Goal: Task Accomplishment & Management: Complete application form

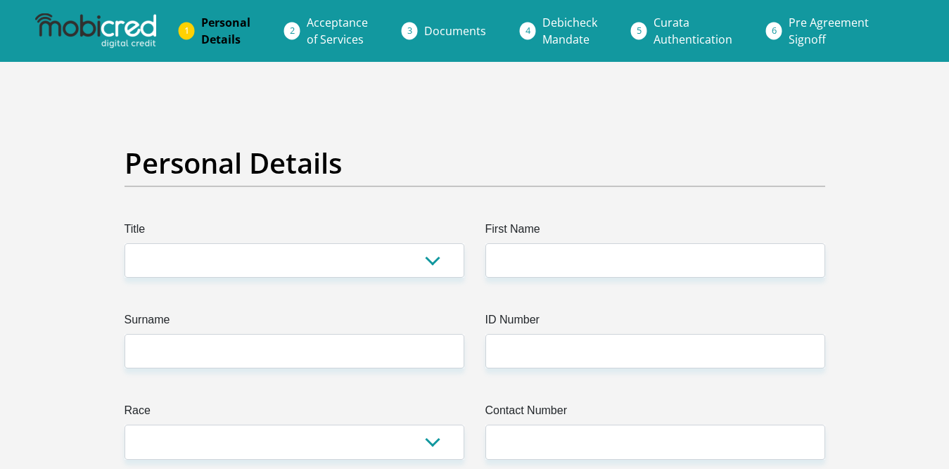
click at [490, 25] on link "Documents" at bounding box center [455, 31] width 84 height 28
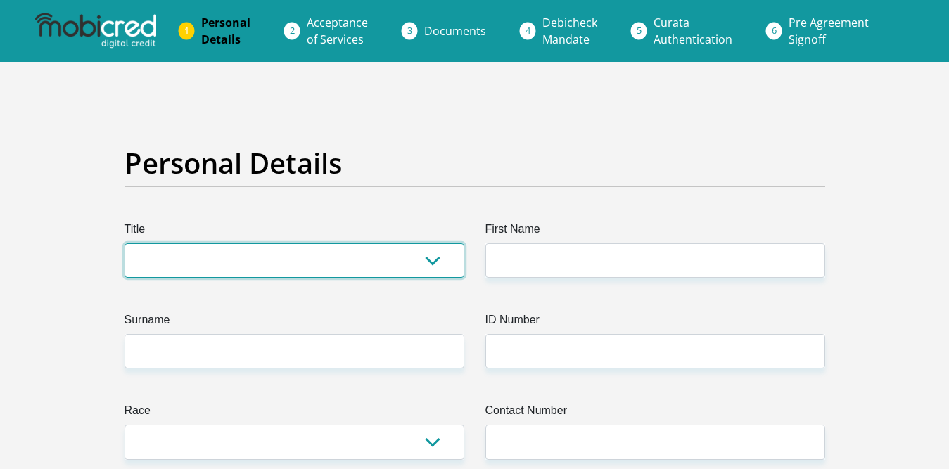
click at [431, 264] on select "Mr Ms Mrs Dr Other" at bounding box center [295, 260] width 340 height 34
select select "Ms"
click at [125, 243] on select "Mr Ms Mrs Dr Other" at bounding box center [295, 260] width 340 height 34
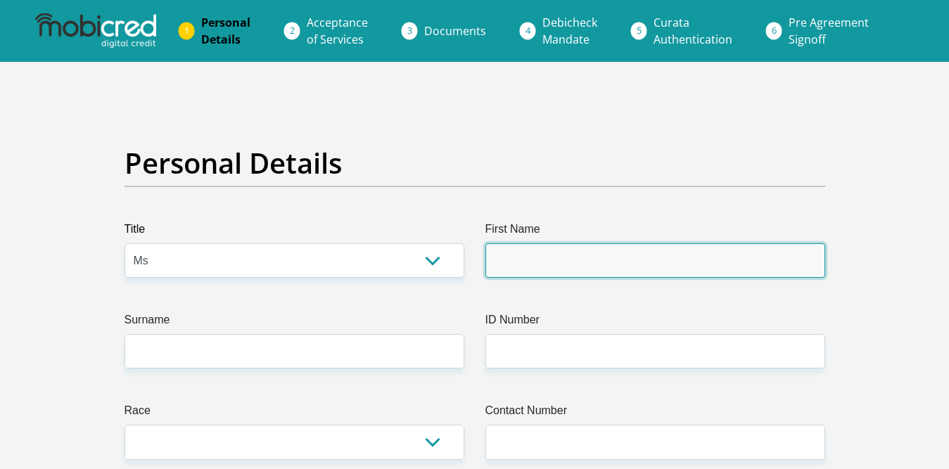
click at [628, 253] on input "First Name" at bounding box center [656, 260] width 340 height 34
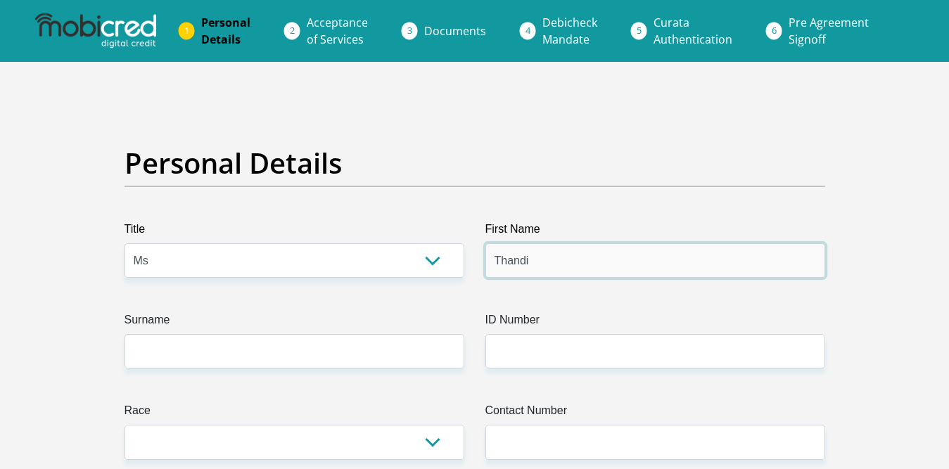
type input "Thandi"
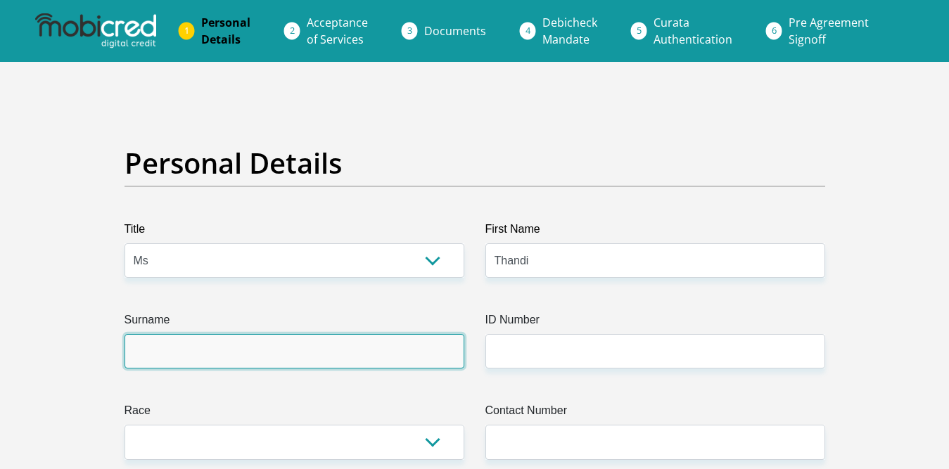
click at [436, 350] on input "Surname" at bounding box center [295, 351] width 340 height 34
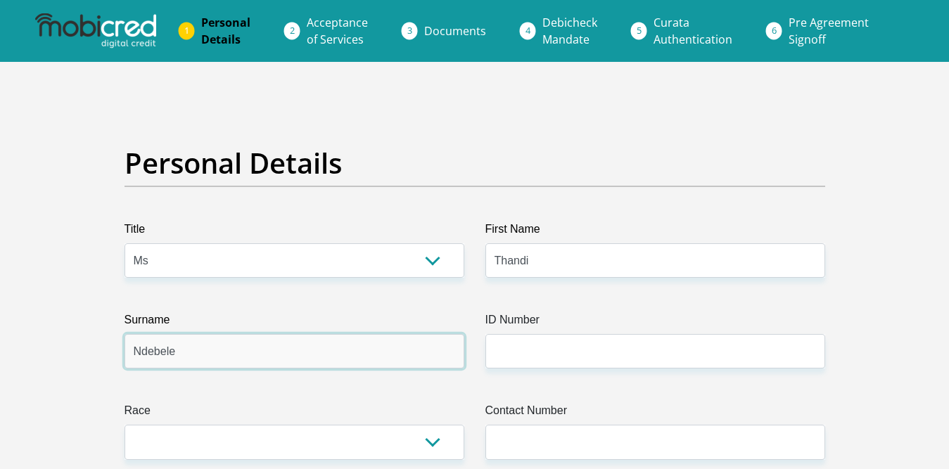
type input "Ndebele"
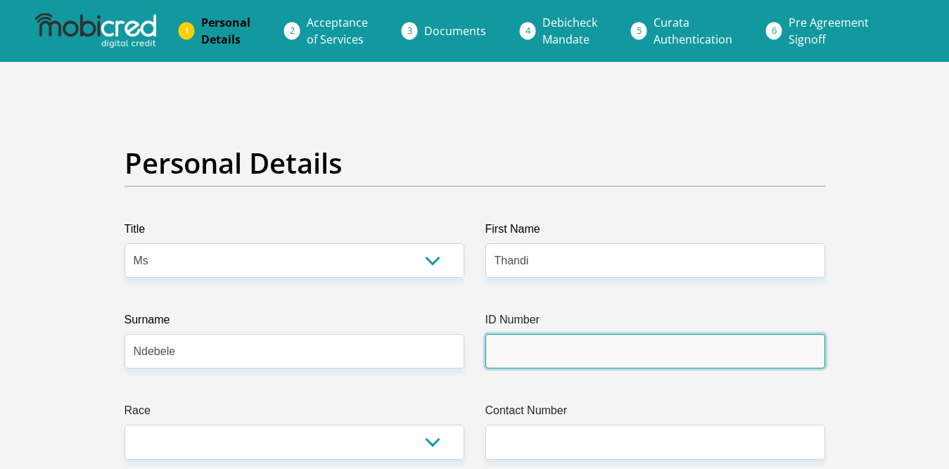
click at [571, 346] on input "ID Number" at bounding box center [656, 351] width 340 height 34
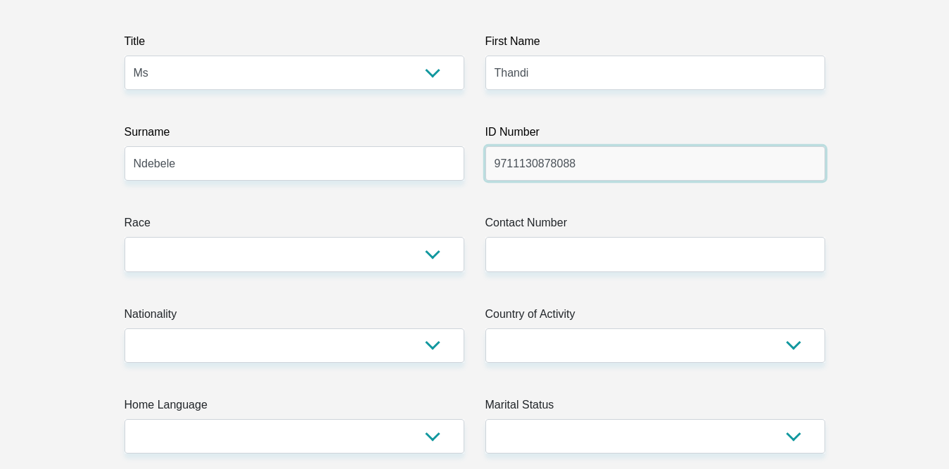
scroll to position [244, 0]
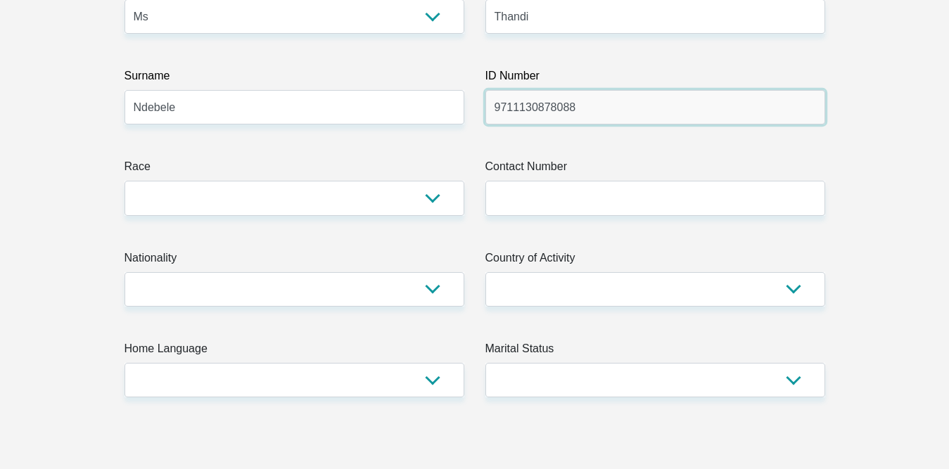
type input "9711130878088"
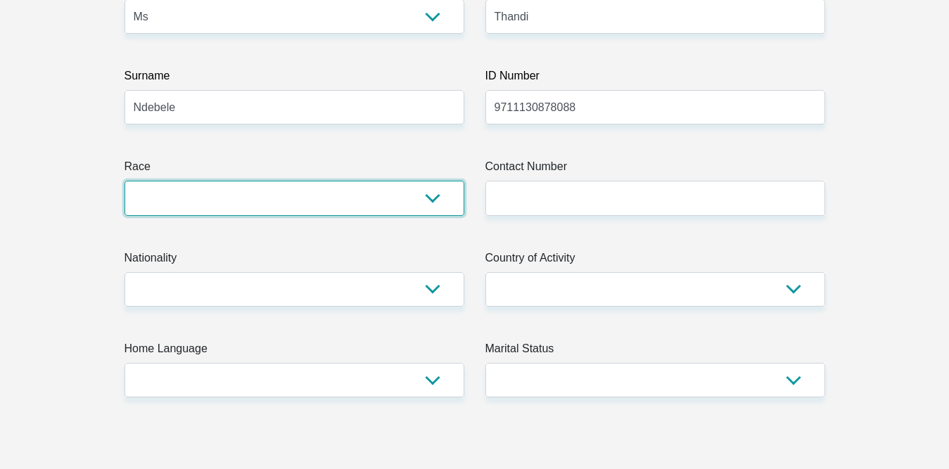
click at [429, 202] on select "Black Coloured Indian White Other" at bounding box center [295, 198] width 340 height 34
select select "1"
click at [125, 181] on select "Black Coloured Indian White Other" at bounding box center [295, 198] width 340 height 34
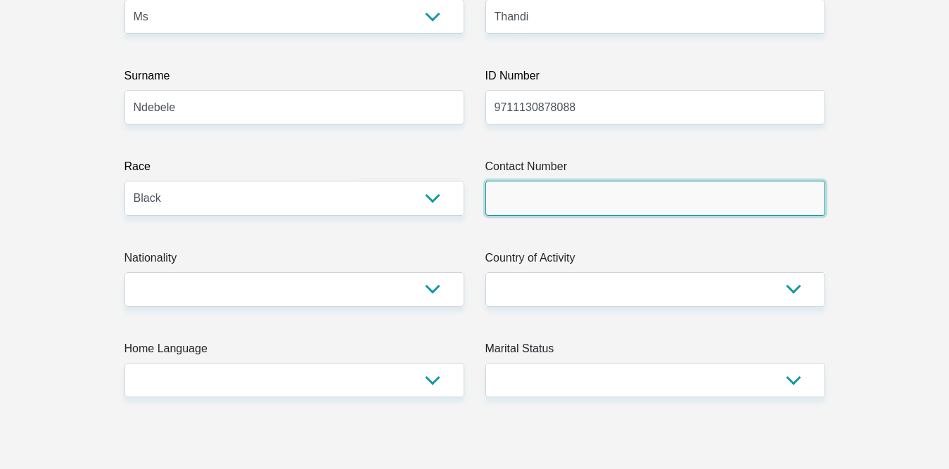
click at [555, 185] on input "Contact Number" at bounding box center [656, 198] width 340 height 34
type input "0798481511"
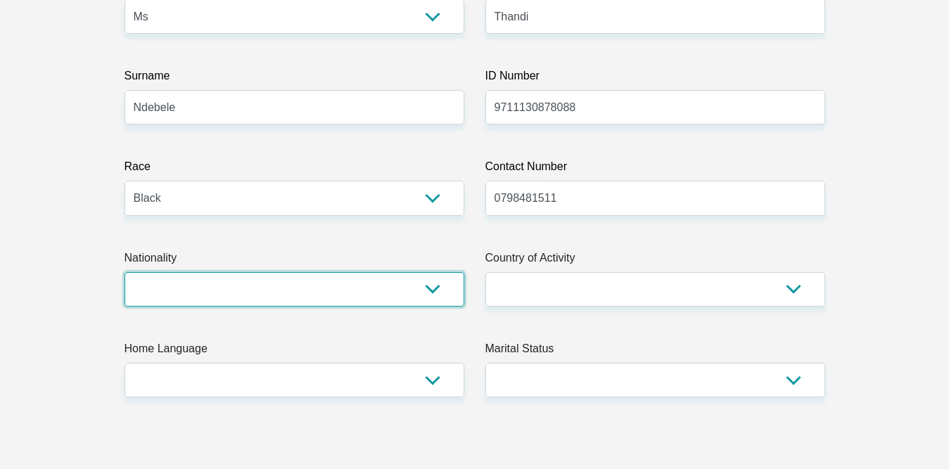
click at [426, 296] on select "South Africa Afghanistan Aland Islands Albania Algeria America Samoa American V…" at bounding box center [295, 289] width 340 height 34
select select "ZAF"
click at [125, 272] on select "South Africa Afghanistan Aland Islands Albania Algeria America Samoa American V…" at bounding box center [295, 289] width 340 height 34
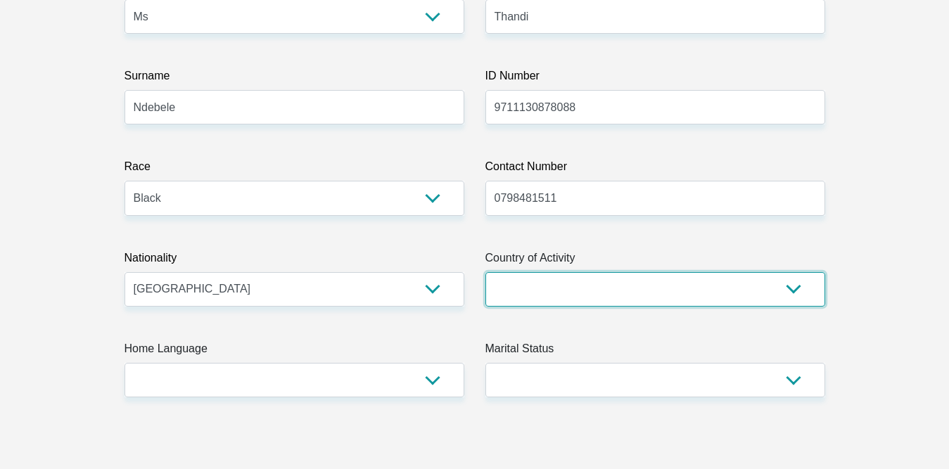
click at [552, 295] on select "South Africa Afghanistan Aland Islands Albania Algeria America Samoa American V…" at bounding box center [656, 289] width 340 height 34
select select "ZAF"
click at [486, 272] on select "South Africa Afghanistan Aland Islands Albania Algeria America Samoa American V…" at bounding box center [656, 289] width 340 height 34
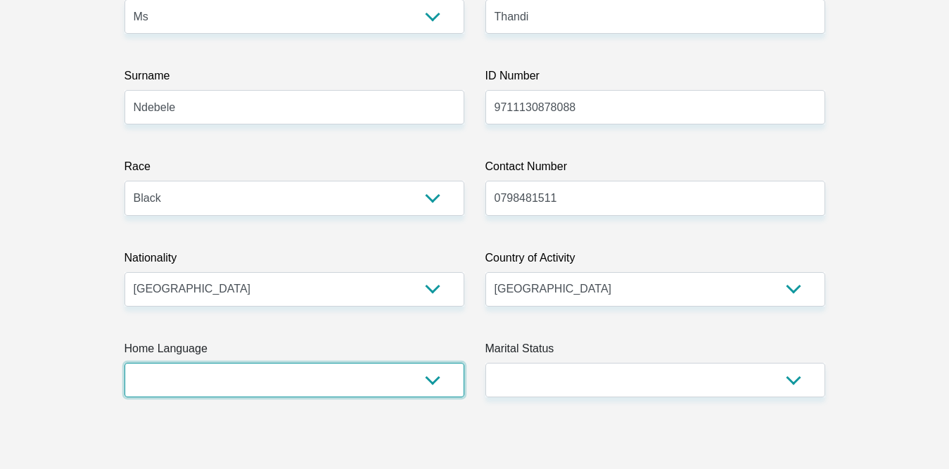
click at [430, 383] on select "Afrikaans English Sepedi South Ndebele Southern Sotho Swati Tsonga Tswana Venda…" at bounding box center [295, 380] width 340 height 34
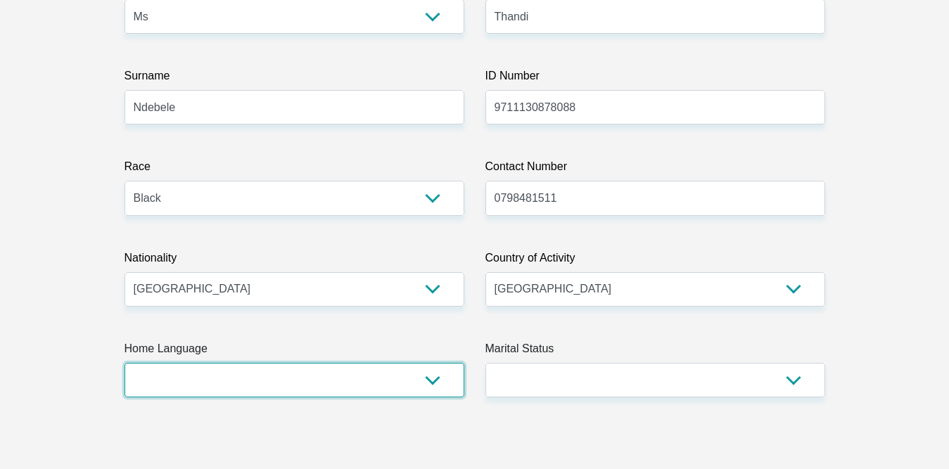
click at [441, 374] on select "Afrikaans English Sepedi South Ndebele Southern Sotho Swati Tsonga Tswana Venda…" at bounding box center [295, 380] width 340 height 34
select select "zul"
click at [125, 363] on select "Afrikaans English Sepedi South Ndebele Southern Sotho Swati Tsonga Tswana Venda…" at bounding box center [295, 380] width 340 height 34
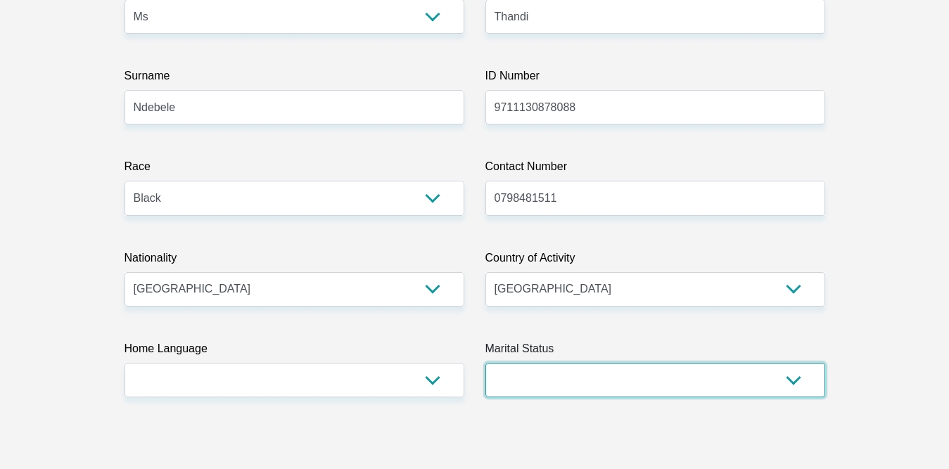
click at [534, 391] on select "Married ANC Single Divorced Widowed Married COP or Customary Law" at bounding box center [656, 380] width 340 height 34
select select "2"
click at [486, 363] on select "Married ANC Single Divorced Widowed Married COP or Customary Law" at bounding box center [656, 380] width 340 height 34
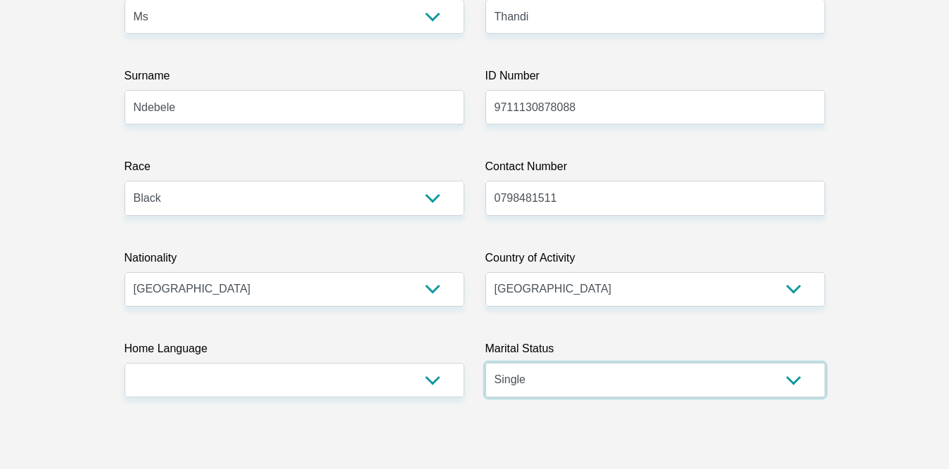
scroll to position [654, 0]
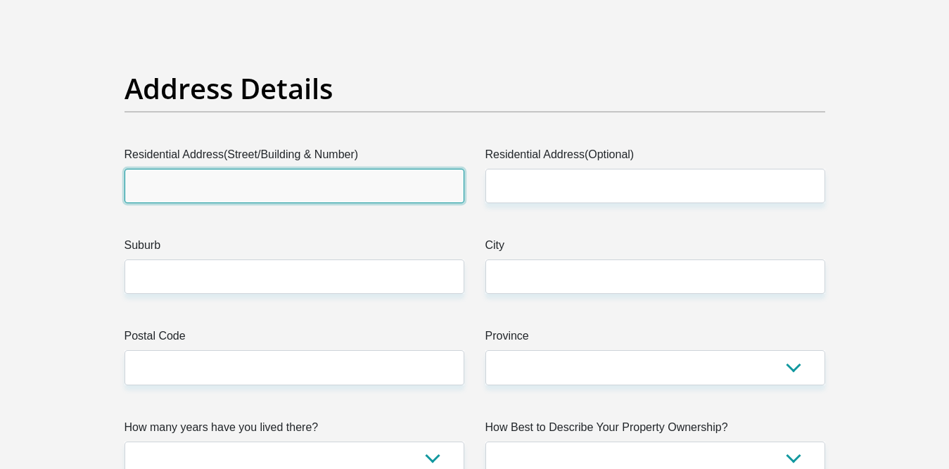
click at [348, 195] on input "Residential Address(Street/Building & Number)" at bounding box center [295, 186] width 340 height 34
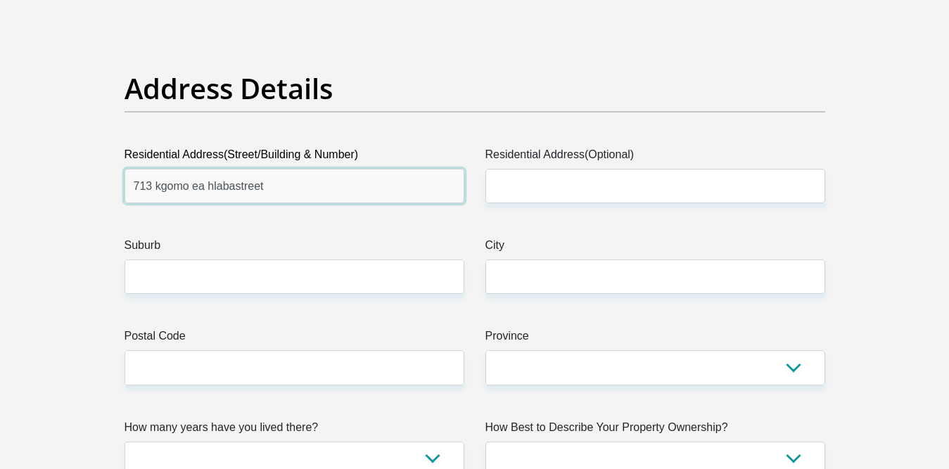
click at [234, 191] on input "713 kgomo ea hlabastreet" at bounding box center [295, 186] width 340 height 34
type input "713 kgomo ea hlaba street"
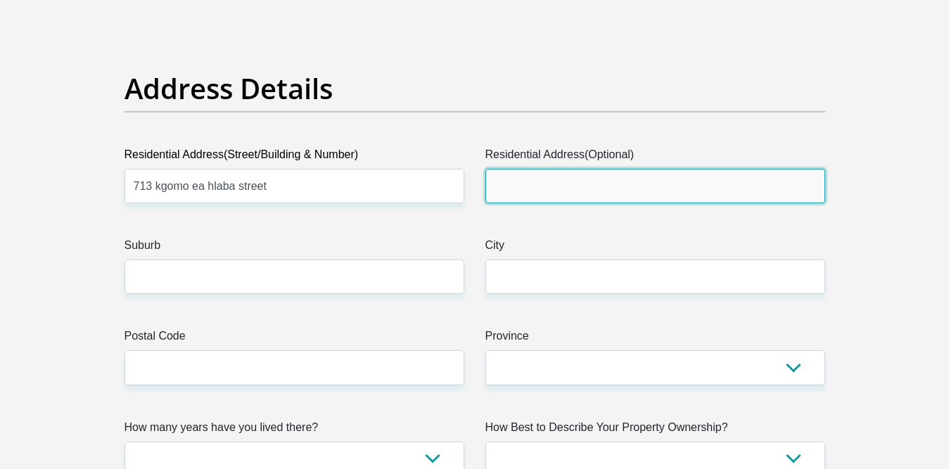
click at [539, 192] on input "Residential Address(Optional)" at bounding box center [656, 186] width 340 height 34
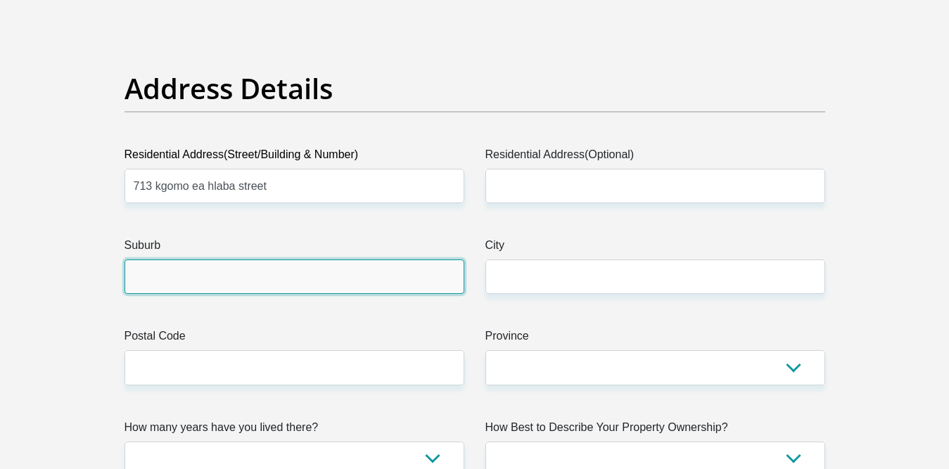
click at [272, 294] on input "Suburb" at bounding box center [295, 277] width 340 height 34
type input "bekkersdal"
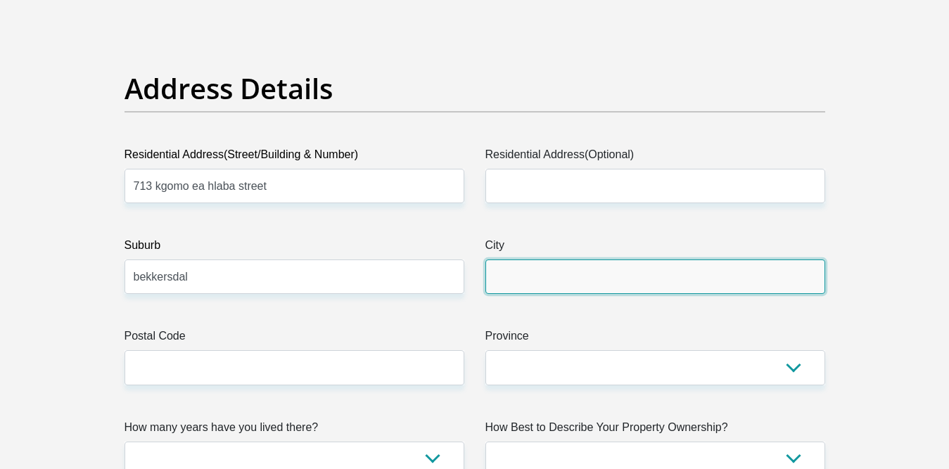
click at [614, 283] on input "City" at bounding box center [656, 277] width 340 height 34
type input "westonaria"
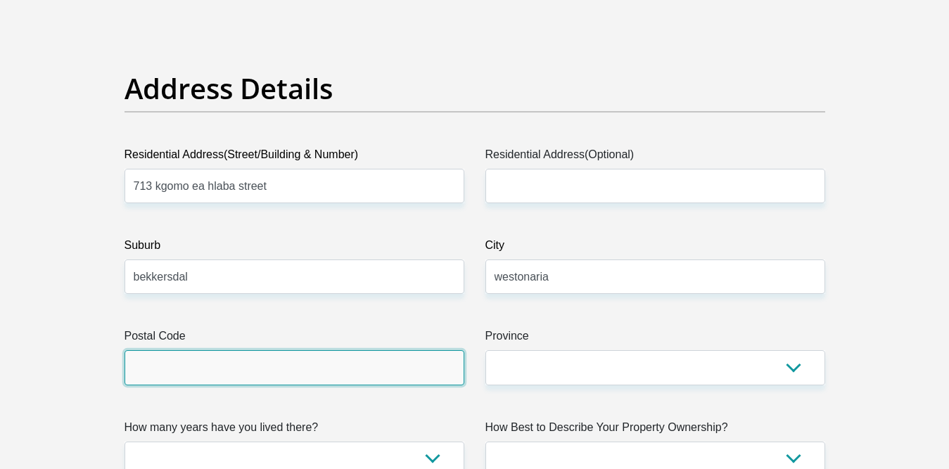
click at [372, 369] on input "Postal Code" at bounding box center [295, 367] width 340 height 34
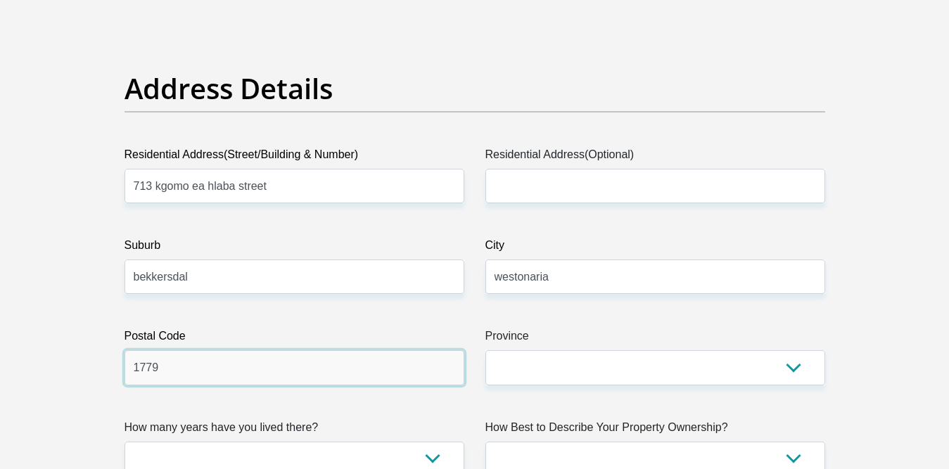
type input "1779"
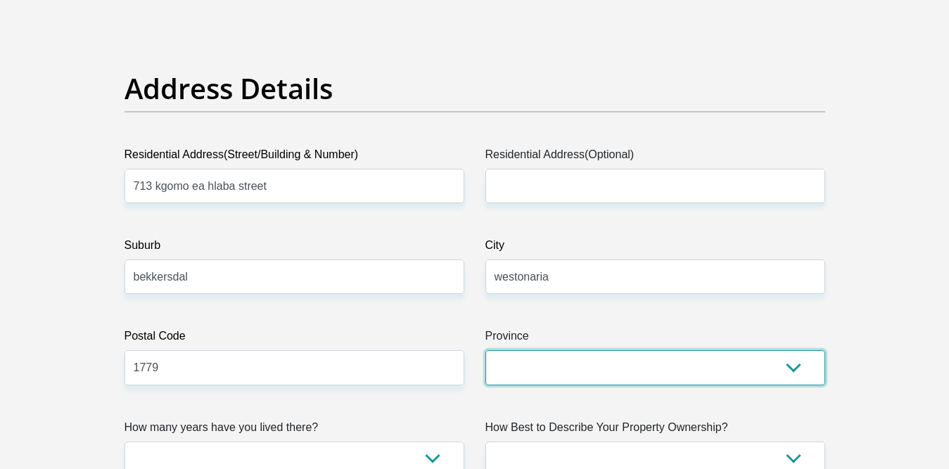
click at [510, 367] on select "Eastern Cape Free State Gauteng KwaZulu-Natal Limpopo Mpumalanga Northern Cape …" at bounding box center [656, 367] width 340 height 34
select select "Gauteng"
click at [486, 350] on select "Eastern Cape Free State Gauteng KwaZulu-Natal Limpopo Mpumalanga Northern Cape …" at bounding box center [656, 367] width 340 height 34
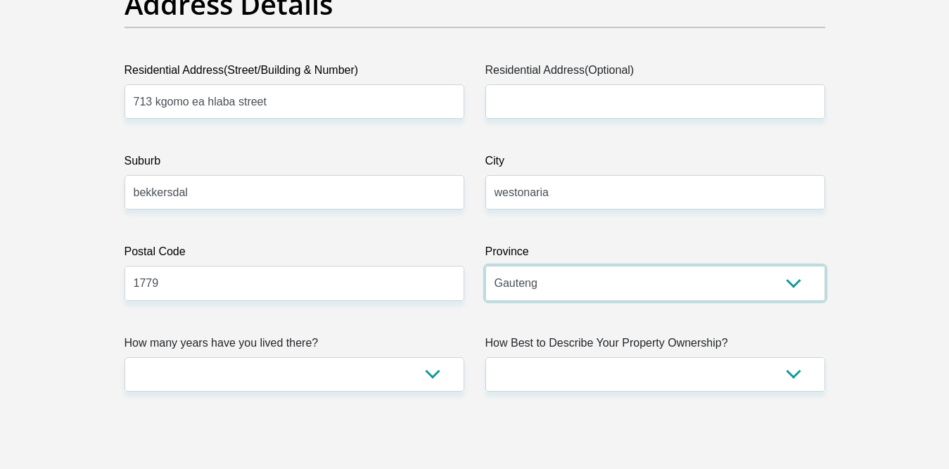
scroll to position [795, 0]
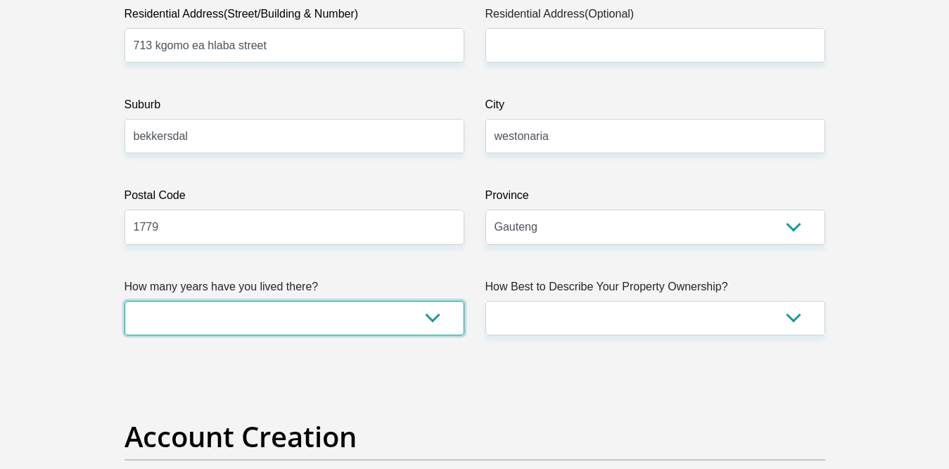
click at [427, 324] on select "less than 1 year 1-3 years 3-5 years 5+ years" at bounding box center [295, 318] width 340 height 34
select select "5"
click at [125, 301] on select "less than 1 year 1-3 years 3-5 years 5+ years" at bounding box center [295, 318] width 340 height 34
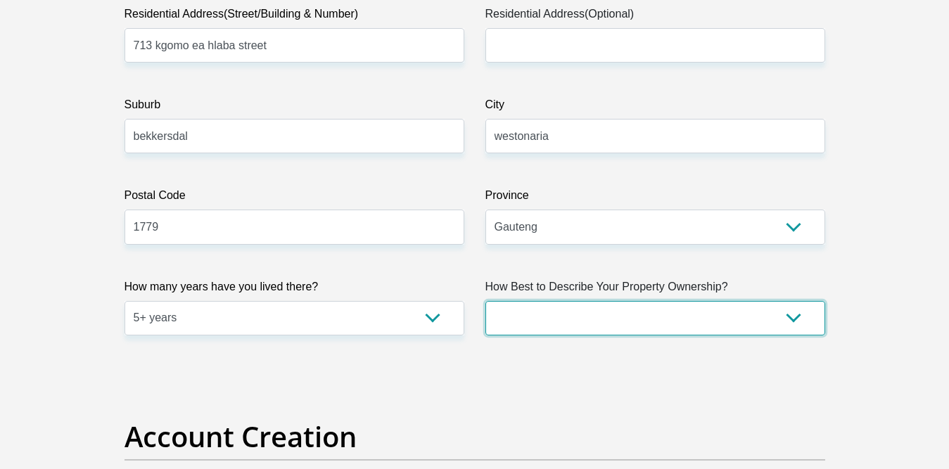
click at [584, 319] on select "Owned Rented Family Owned Company Dwelling" at bounding box center [656, 318] width 340 height 34
select select "parents"
click at [486, 301] on select "Owned Rented Family Owned Company Dwelling" at bounding box center [656, 318] width 340 height 34
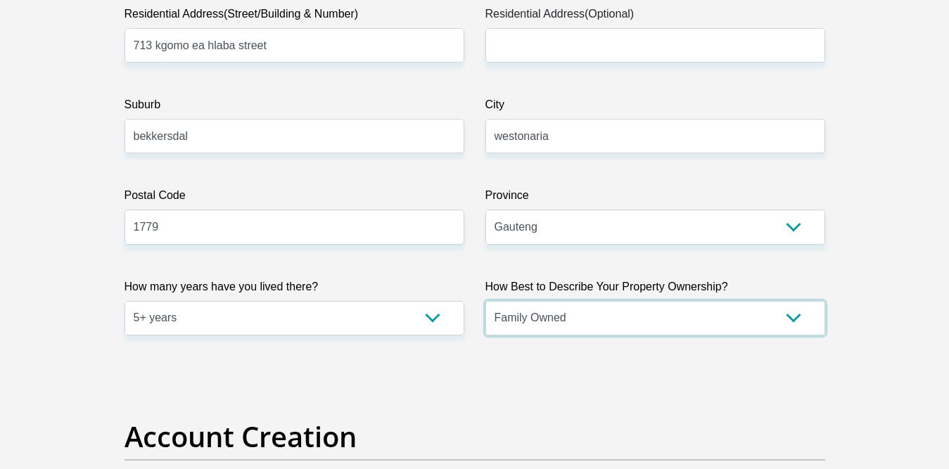
scroll to position [1206, 0]
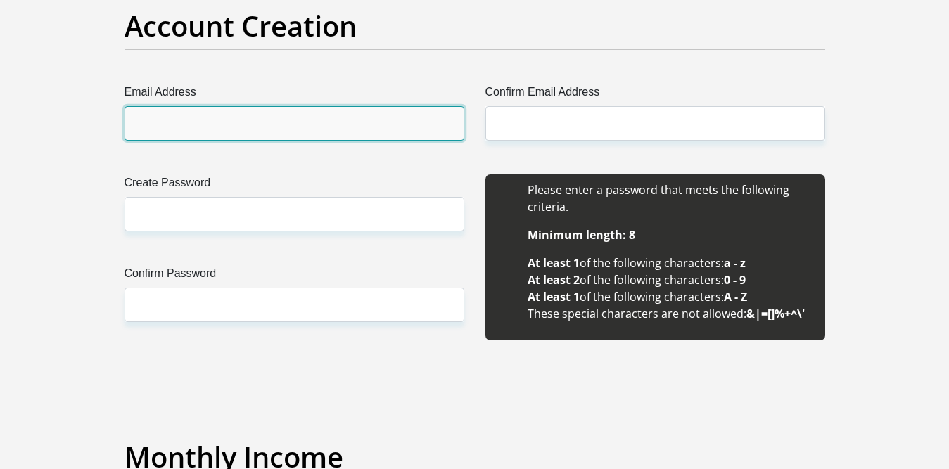
click at [357, 134] on input "Email Address" at bounding box center [295, 123] width 340 height 34
type input "thandindebele74@gmail.com"
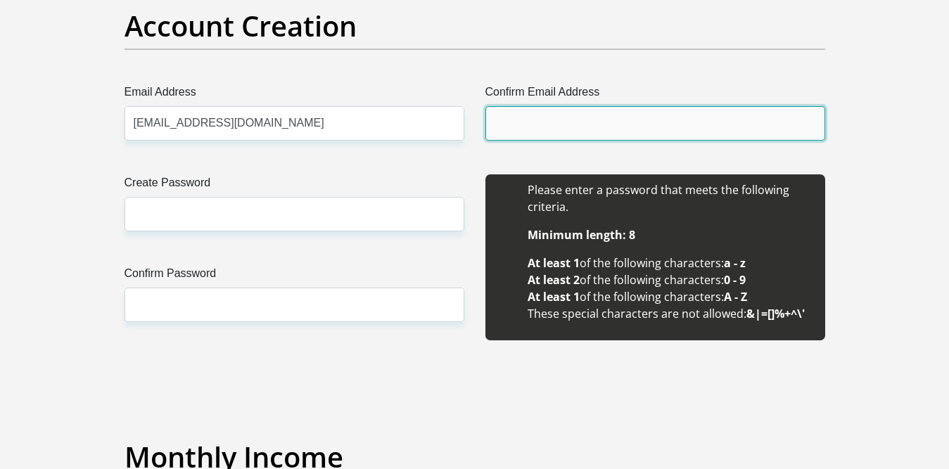
type input "thandindebele74@gmail.com"
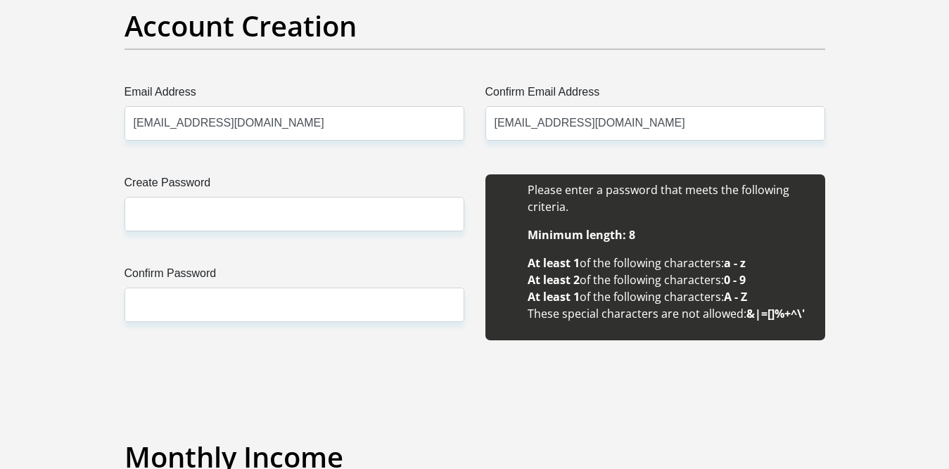
type input "Thandi"
type input "ndebele"
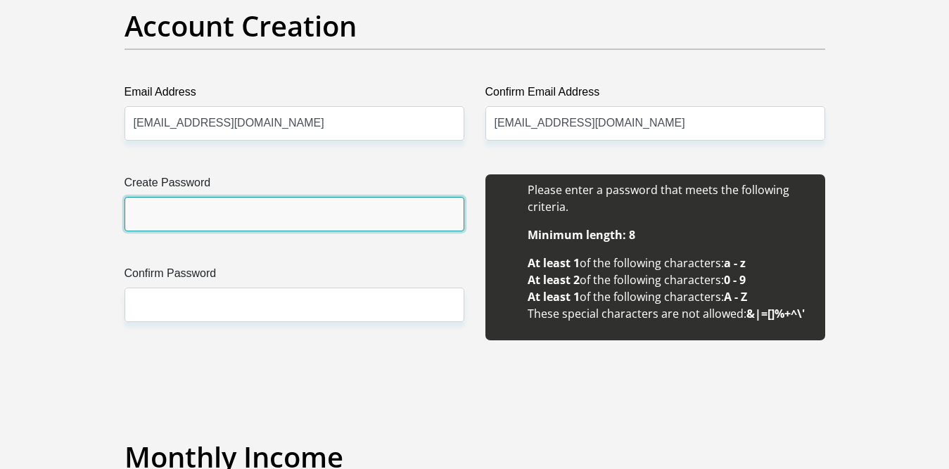
click at [315, 207] on input "Create Password" at bounding box center [295, 214] width 340 height 34
type input "713@Thandi"
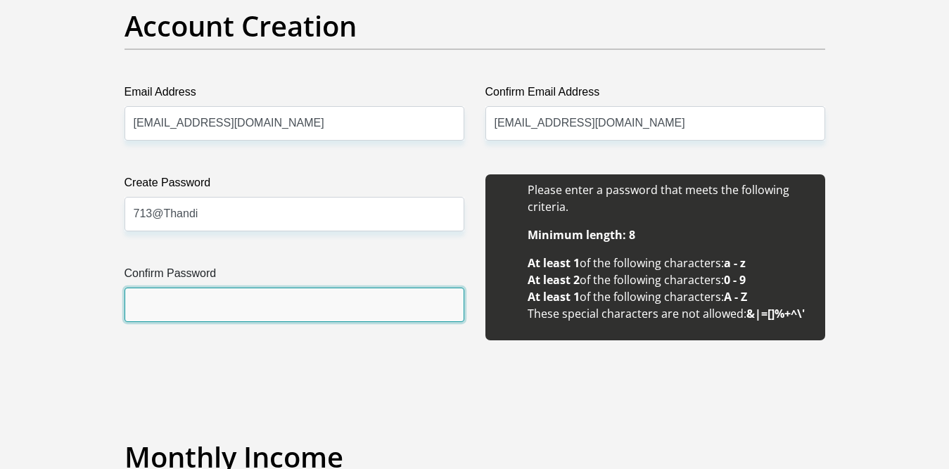
click at [295, 317] on input "Confirm Password" at bounding box center [295, 305] width 340 height 34
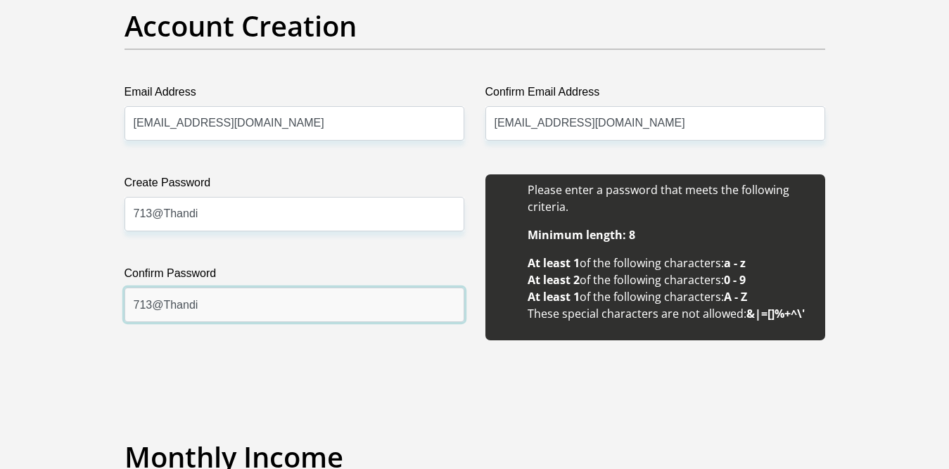
scroll to position [1617, 0]
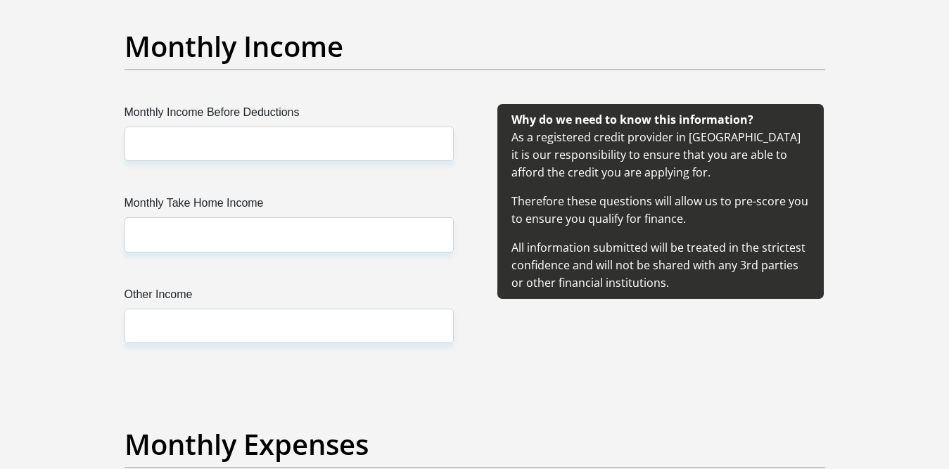
type input "713@Thandi"
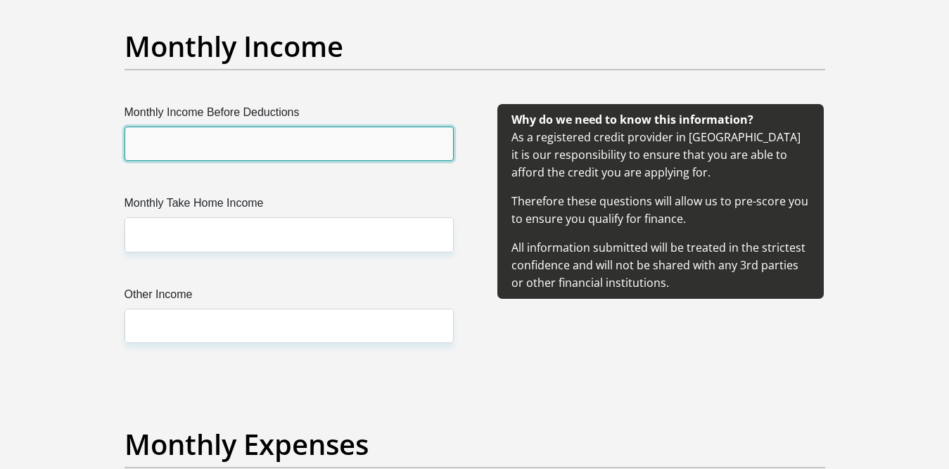
click at [350, 142] on input "Monthly Income Before Deductions" at bounding box center [289, 144] width 329 height 34
type input "7500"
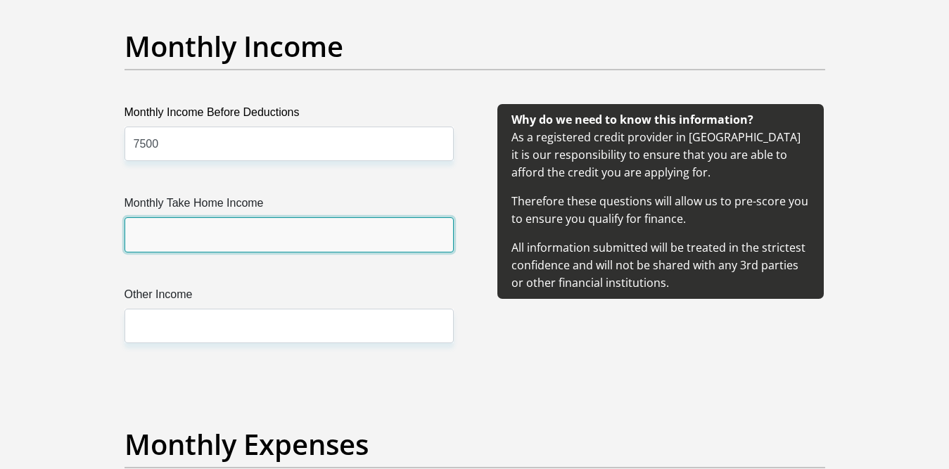
click at [284, 252] on input "Monthly Take Home Income" at bounding box center [289, 234] width 329 height 34
type input "7400"
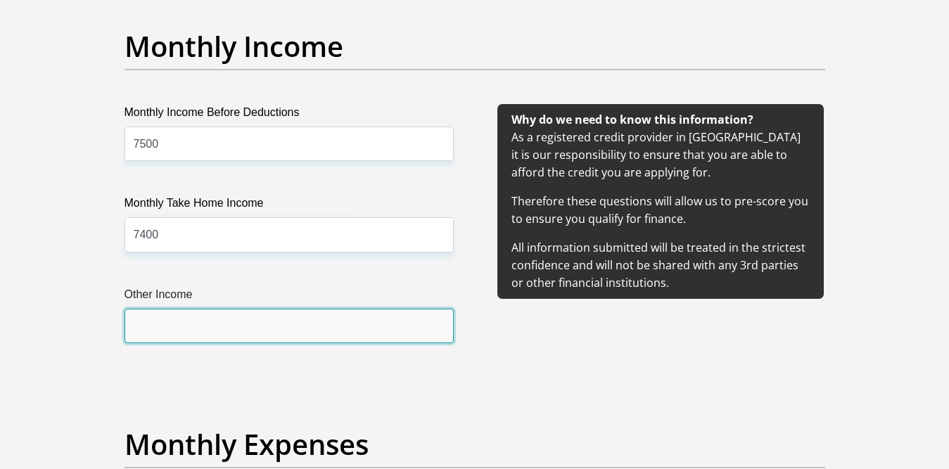
click at [430, 328] on input "Other Income" at bounding box center [289, 326] width 329 height 34
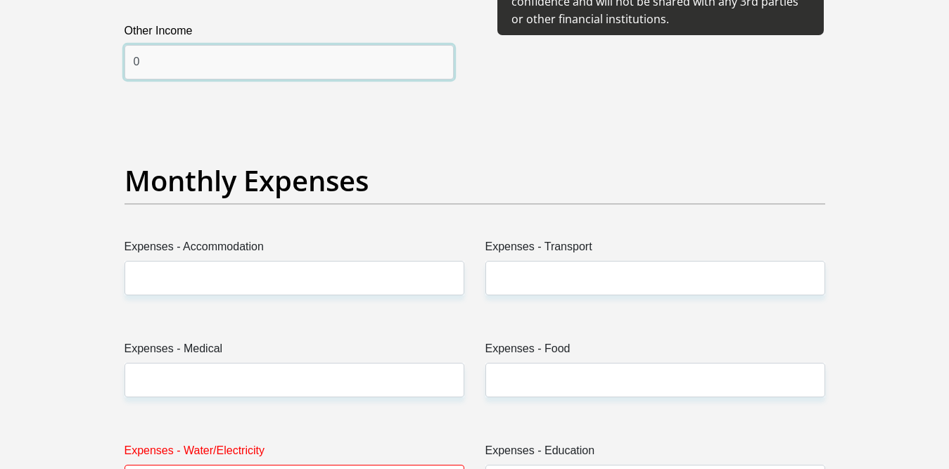
scroll to position [2042, 0]
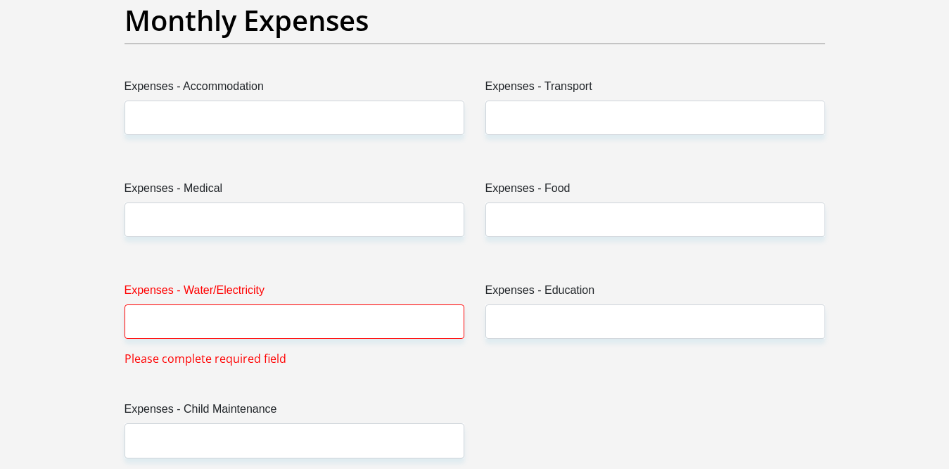
type input "0"
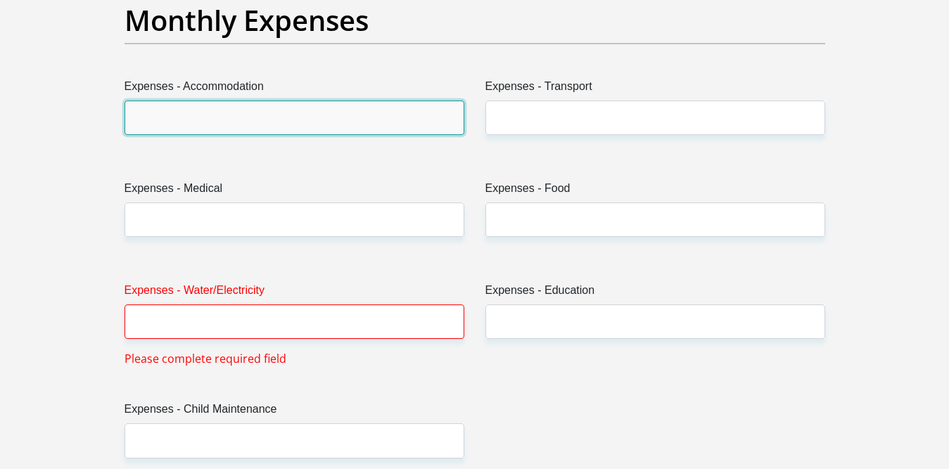
click at [324, 116] on input "Expenses - Accommodation" at bounding box center [295, 118] width 340 height 34
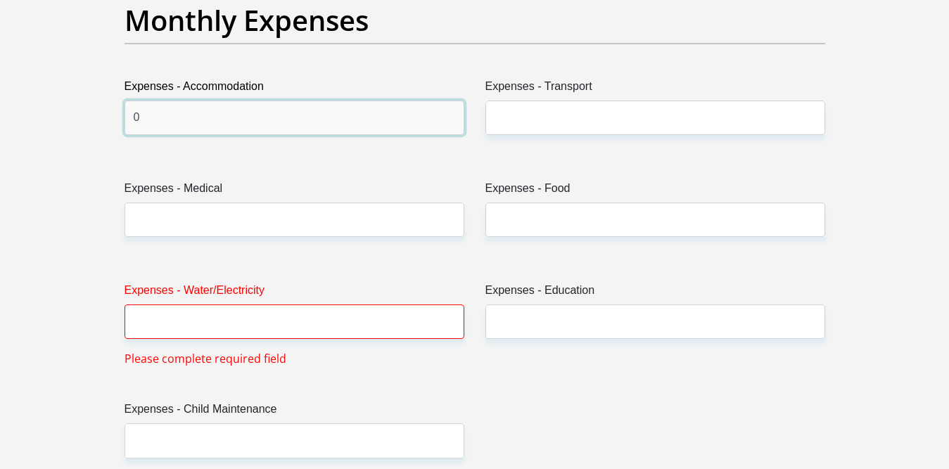
type input "0"
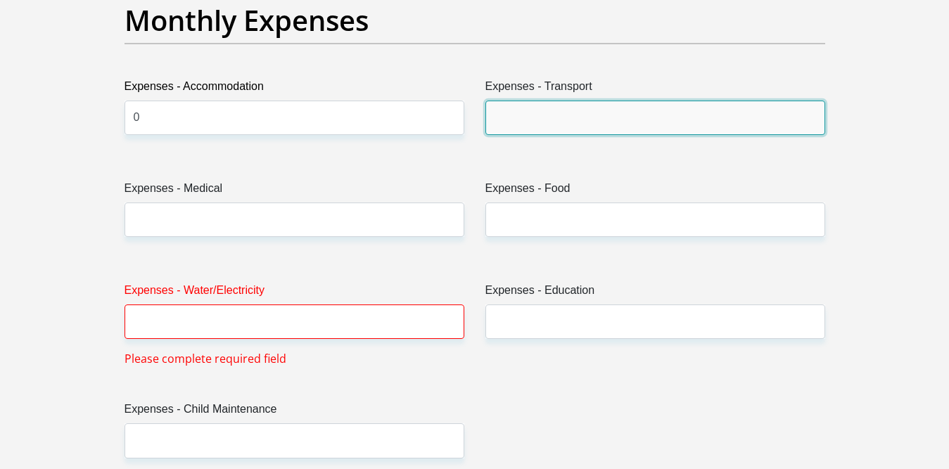
click at [507, 115] on input "Expenses - Transport" at bounding box center [656, 118] width 340 height 34
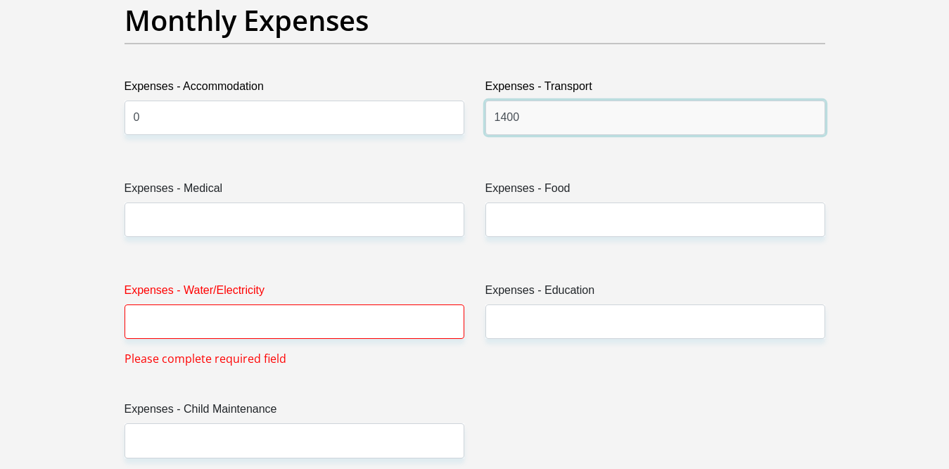
type input "1400"
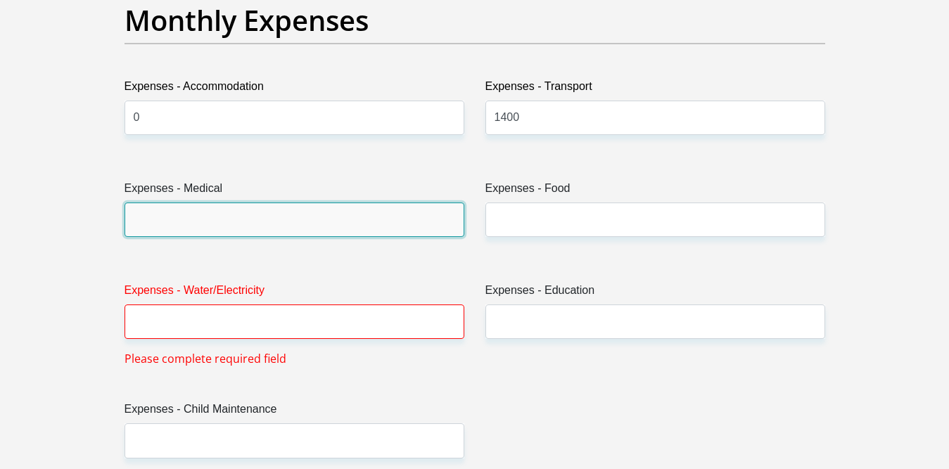
click at [299, 229] on input "Expenses - Medical" at bounding box center [295, 220] width 340 height 34
type input "0"
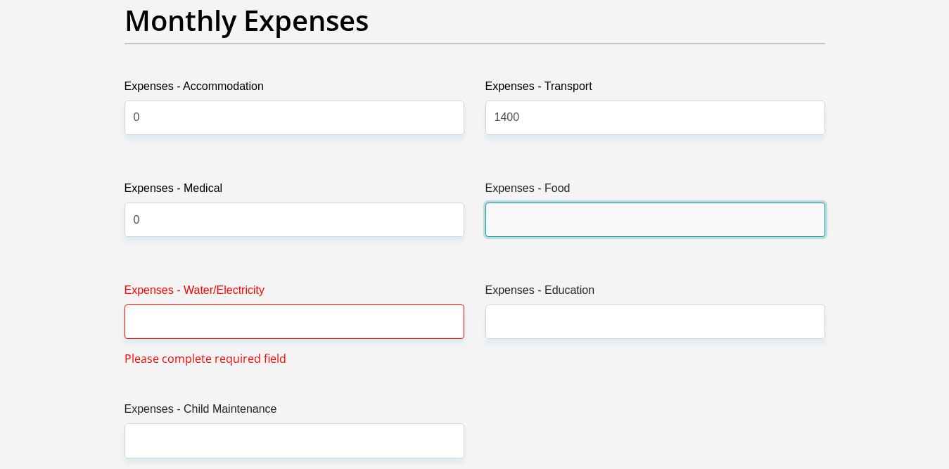
click at [498, 229] on input "Expenses - Food" at bounding box center [656, 220] width 340 height 34
type input "1500"
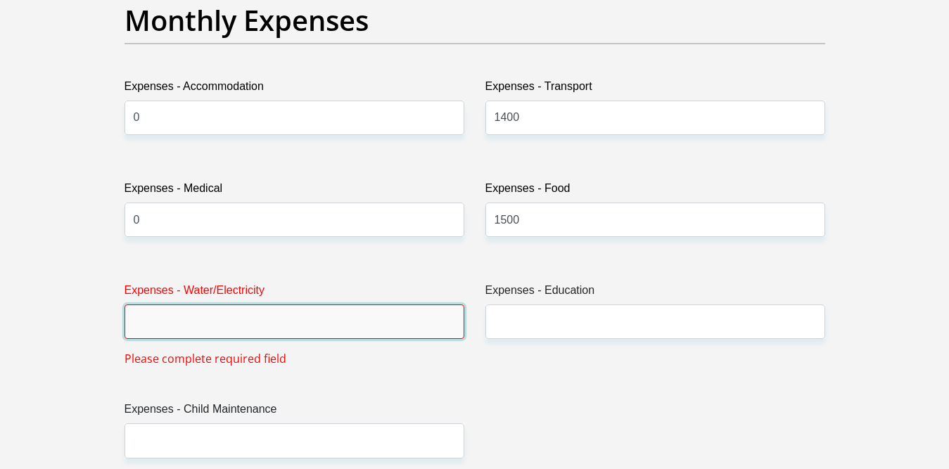
click at [339, 314] on input "Expenses - Water/Electricity" at bounding box center [295, 322] width 340 height 34
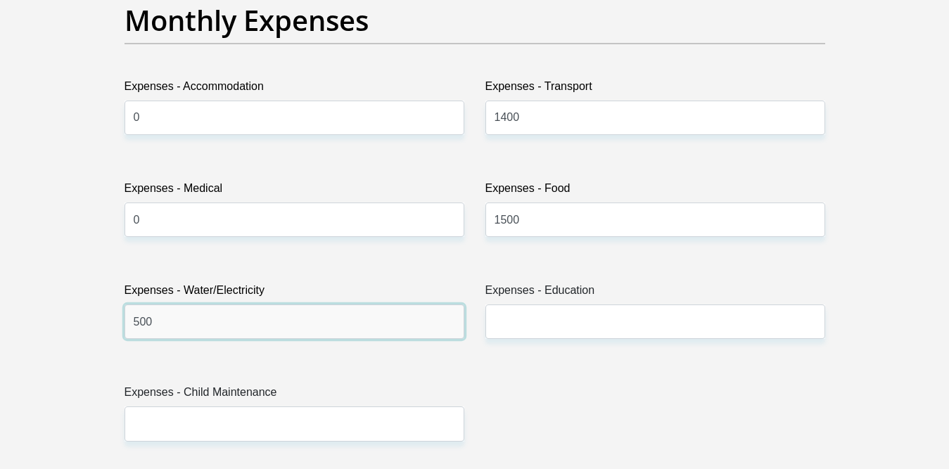
type input "500"
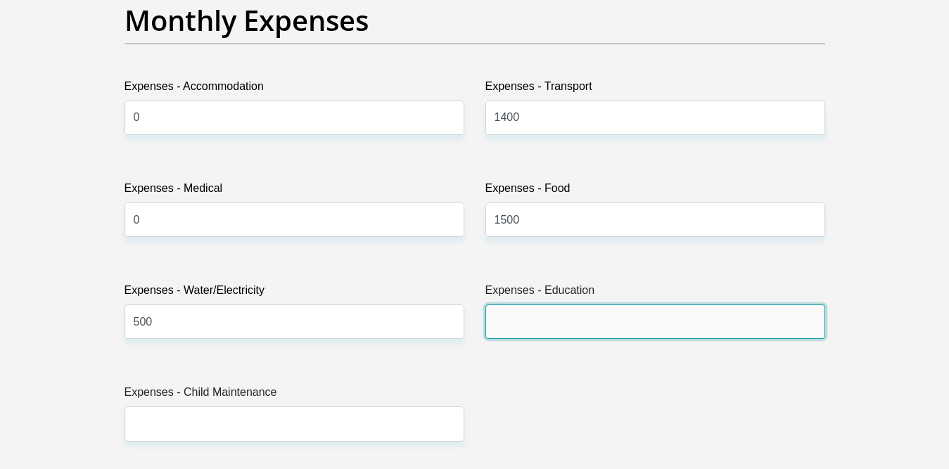
click at [545, 310] on input "Expenses - Education" at bounding box center [656, 322] width 340 height 34
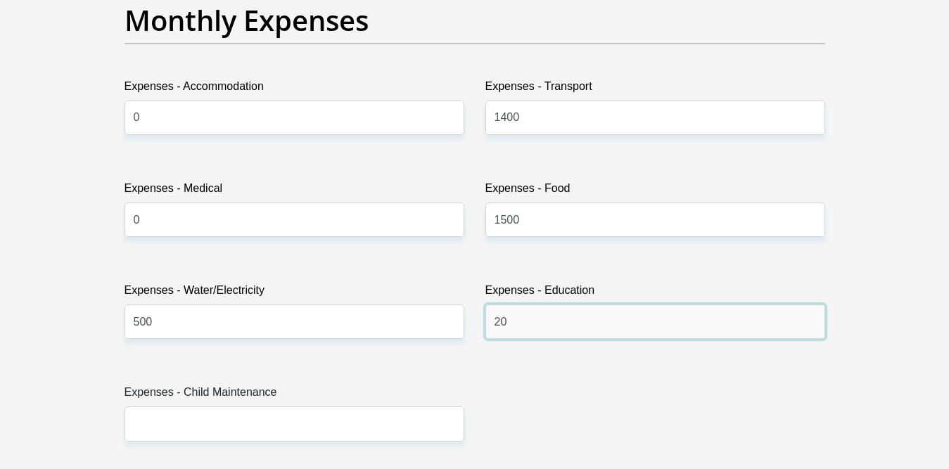
type input "2"
type input "0"
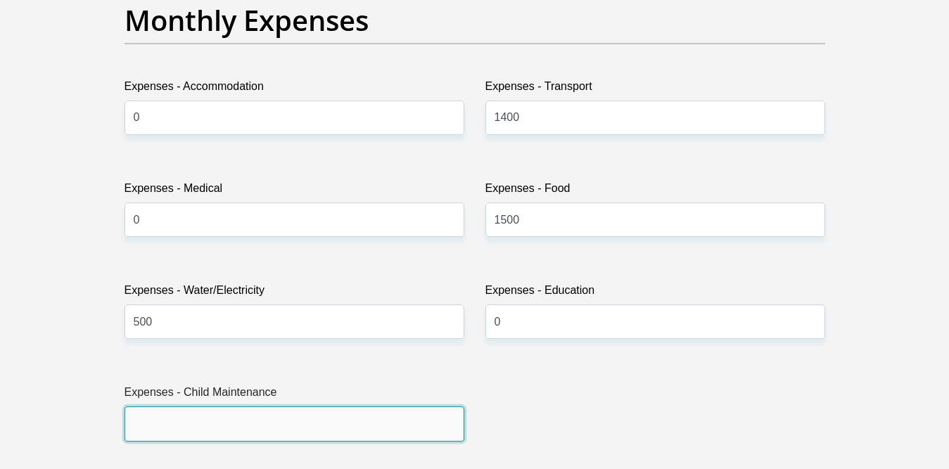
click at [157, 433] on input "Expenses - Child Maintenance" at bounding box center [295, 424] width 340 height 34
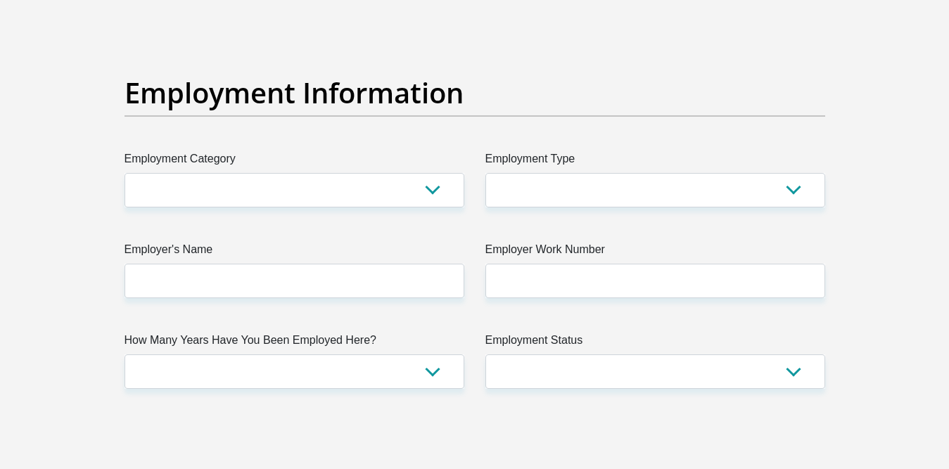
scroll to position [2520, 0]
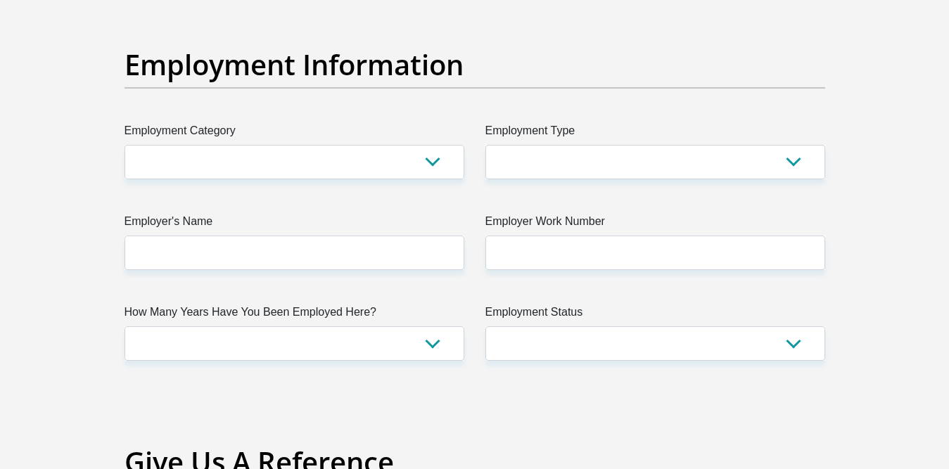
type input "1000"
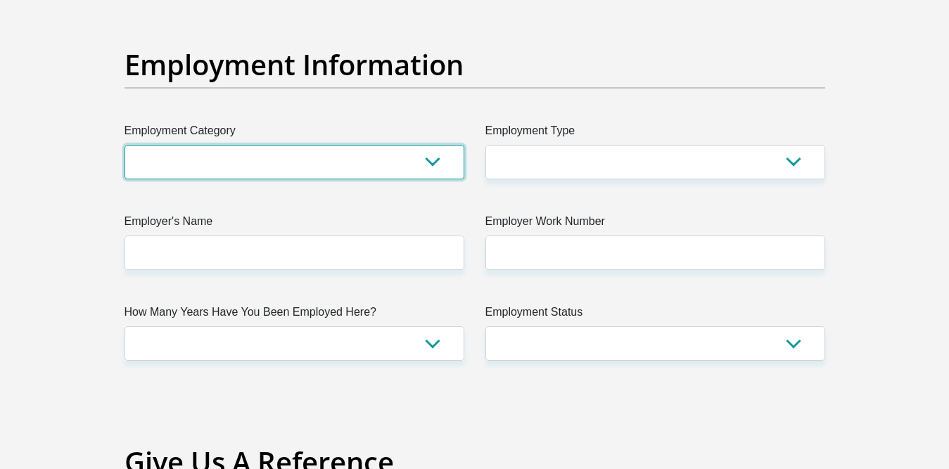
click at [436, 158] on select "AGRICULTURE ALCOHOL & TOBACCO CONSTRUCTION MATERIALS METALLURGY EQUIPMENT FOR R…" at bounding box center [295, 162] width 340 height 34
select select "6"
click at [125, 145] on select "AGRICULTURE ALCOHOL & TOBACCO CONSTRUCTION MATERIALS METALLURGY EQUIPMENT FOR R…" at bounding box center [295, 162] width 340 height 34
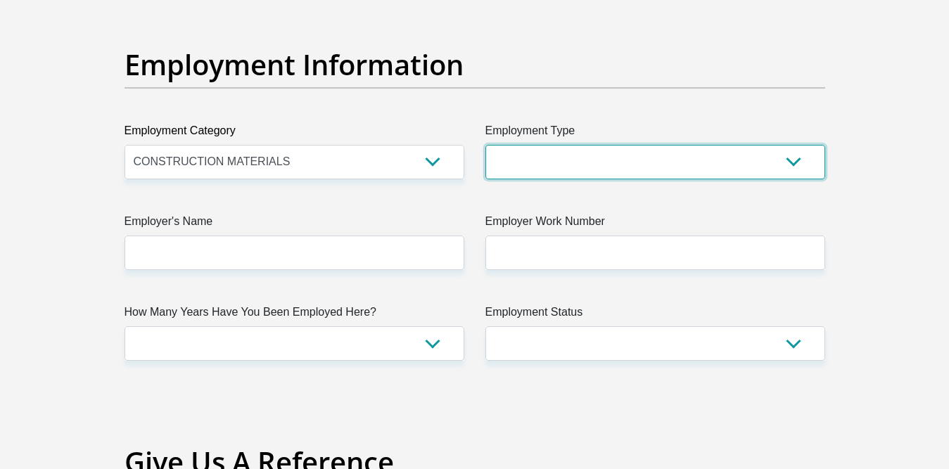
click at [600, 166] on select "College/Lecturer Craft Seller Creative Driver Executive Farmer Forces - Non Com…" at bounding box center [656, 162] width 340 height 34
select select "Unknown/Other"
click at [486, 145] on select "College/Lecturer Craft Seller Creative Driver Executive Farmer Forces - Non Com…" at bounding box center [656, 162] width 340 height 34
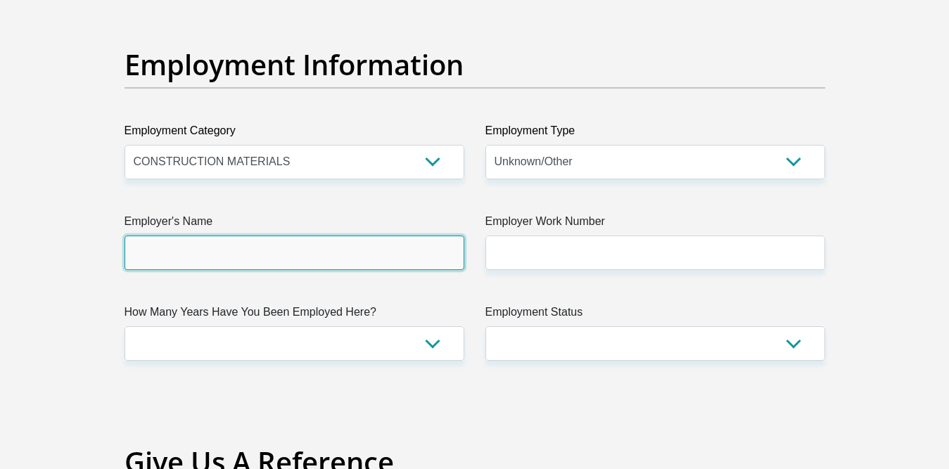
click at [421, 254] on input "Employer's Name" at bounding box center [295, 253] width 340 height 34
type input "LesediTracks"
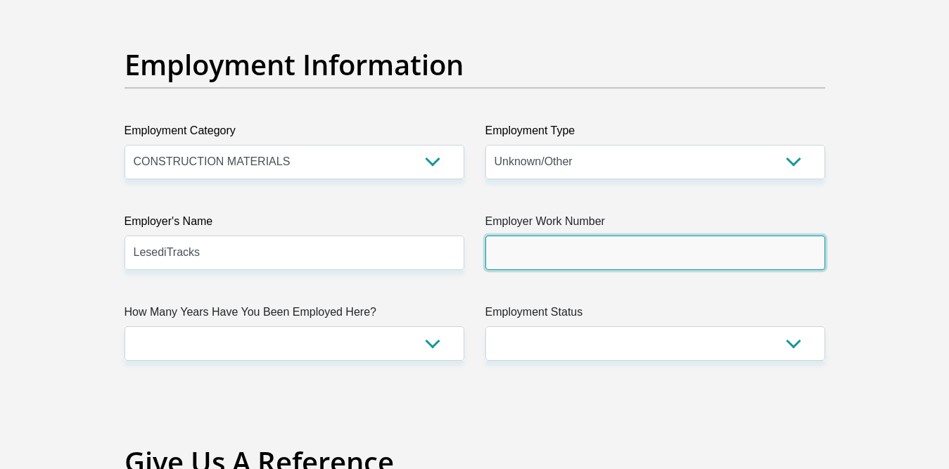
click at [563, 258] on input "Employer Work Number" at bounding box center [656, 253] width 340 height 34
type input "0114114510"
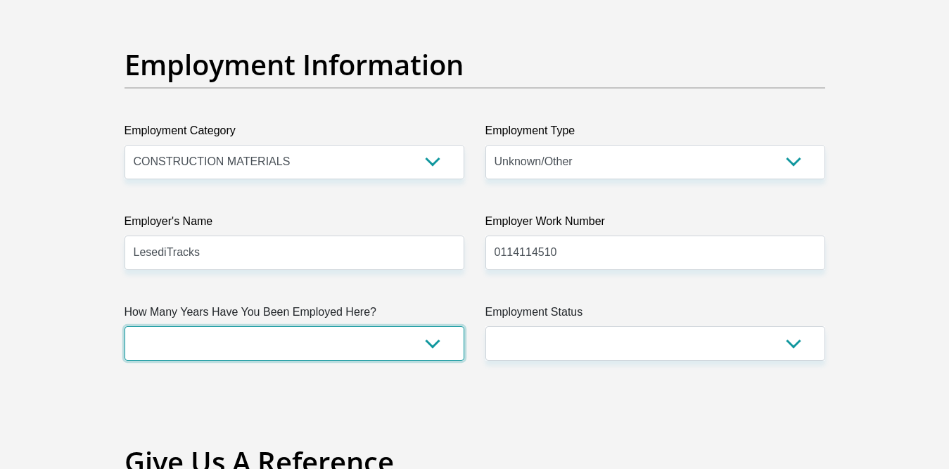
click at [433, 343] on select "less than 1 year 1-3 years 3-5 years 5+ years" at bounding box center [295, 344] width 340 height 34
select select "6"
click at [125, 327] on select "less than 1 year 1-3 years 3-5 years 5+ years" at bounding box center [295, 344] width 340 height 34
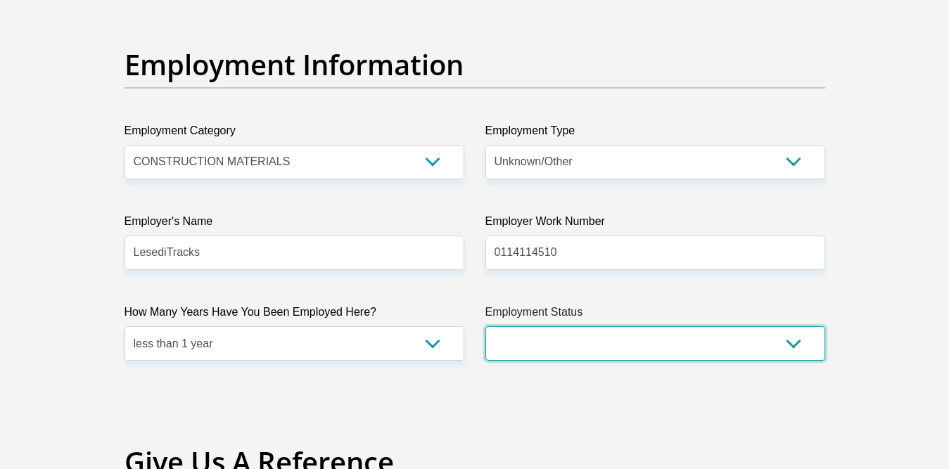
click at [612, 343] on select "Permanent/Full-time Part-time/Casual Contract Worker Self-Employed Housewife Re…" at bounding box center [656, 344] width 340 height 34
select select "1"
click at [486, 327] on select "Permanent/Full-time Part-time/Casual Contract Worker Self-Employed Housewife Re…" at bounding box center [656, 344] width 340 height 34
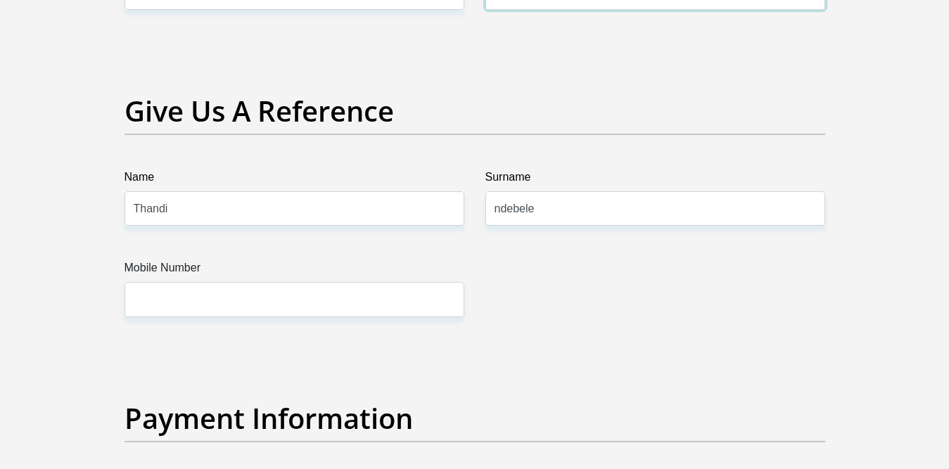
scroll to position [2879, 0]
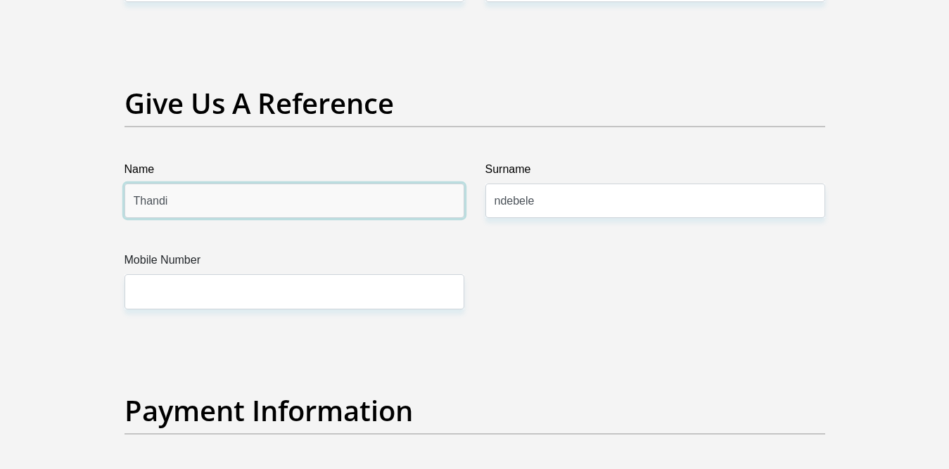
click at [389, 201] on input "Thandi" at bounding box center [295, 201] width 340 height 34
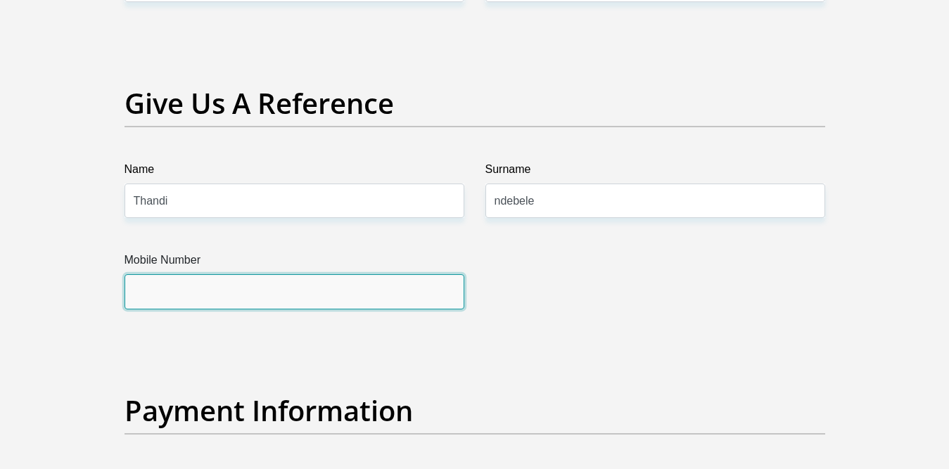
click at [393, 300] on input "Mobile Number" at bounding box center [295, 291] width 340 height 34
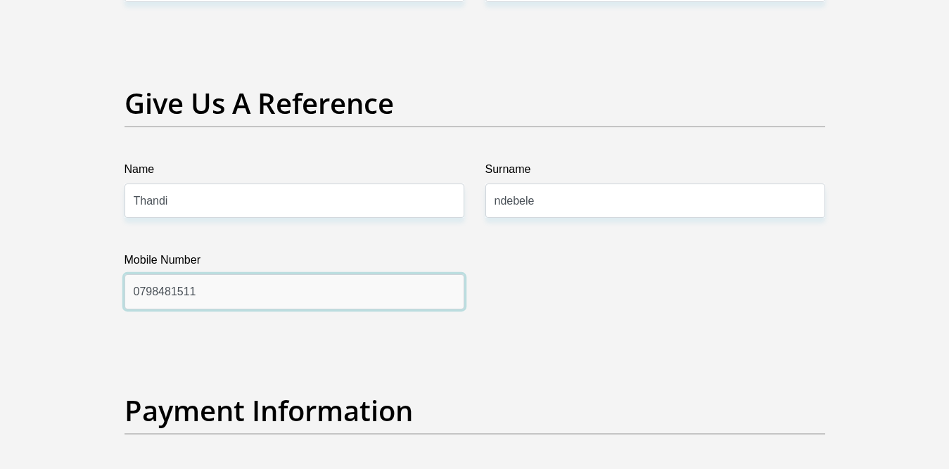
type input "0798481511"
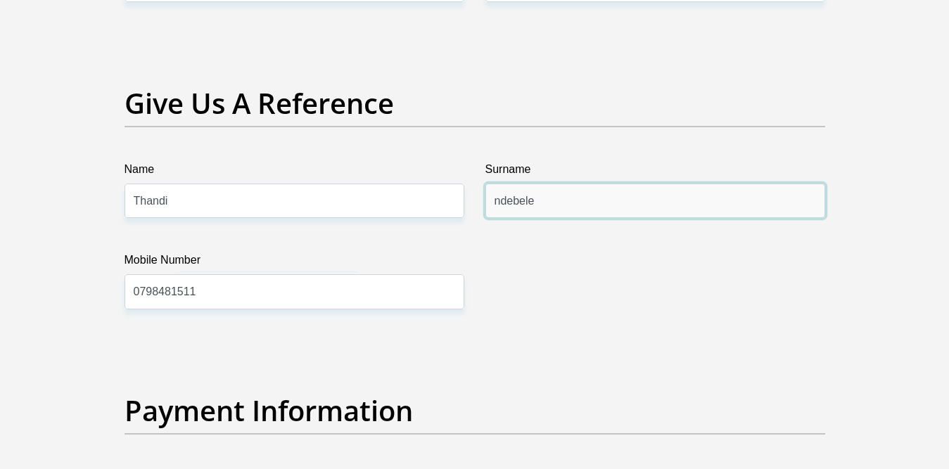
click at [500, 204] on input "ndebele" at bounding box center [656, 201] width 340 height 34
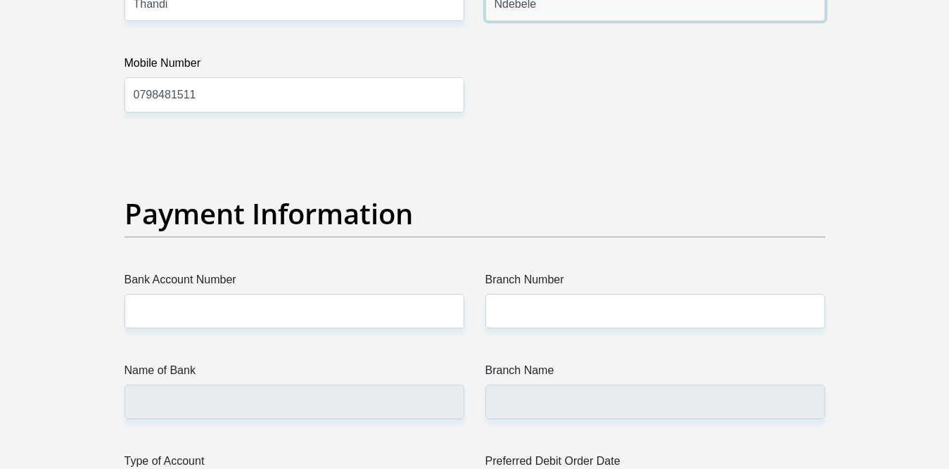
scroll to position [3226, 0]
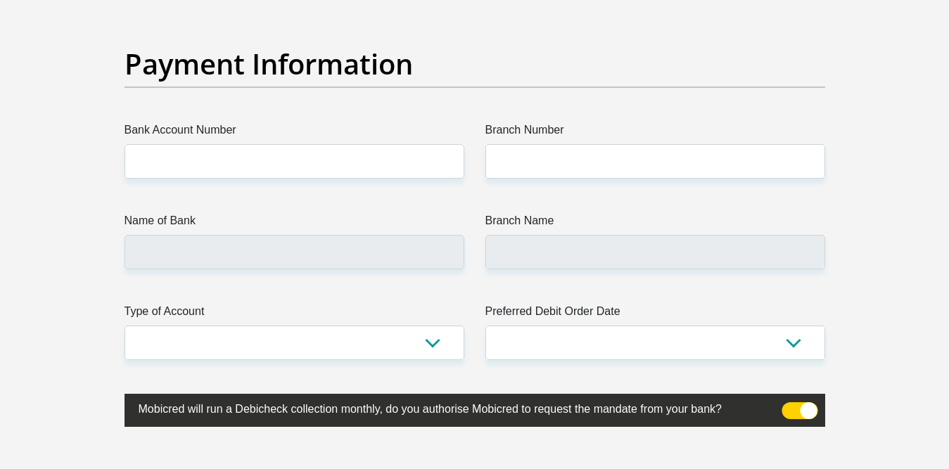
type input "Ndebele"
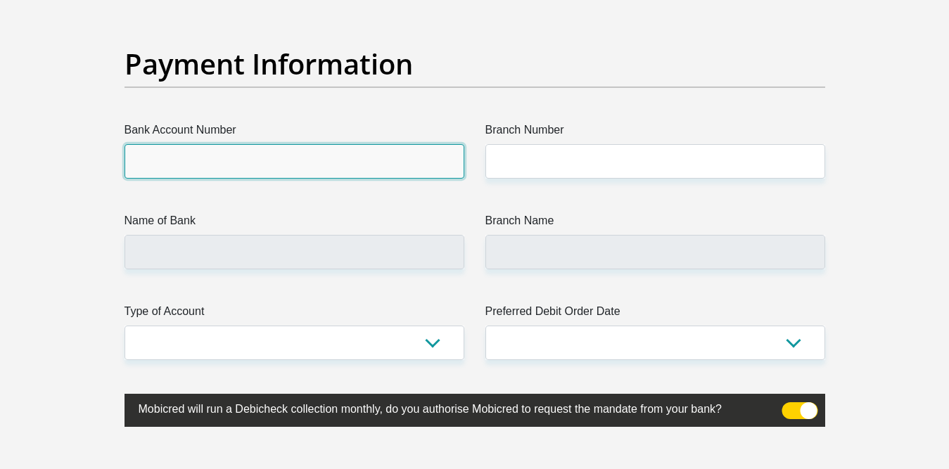
click at [286, 159] on input "Bank Account Number" at bounding box center [295, 161] width 340 height 34
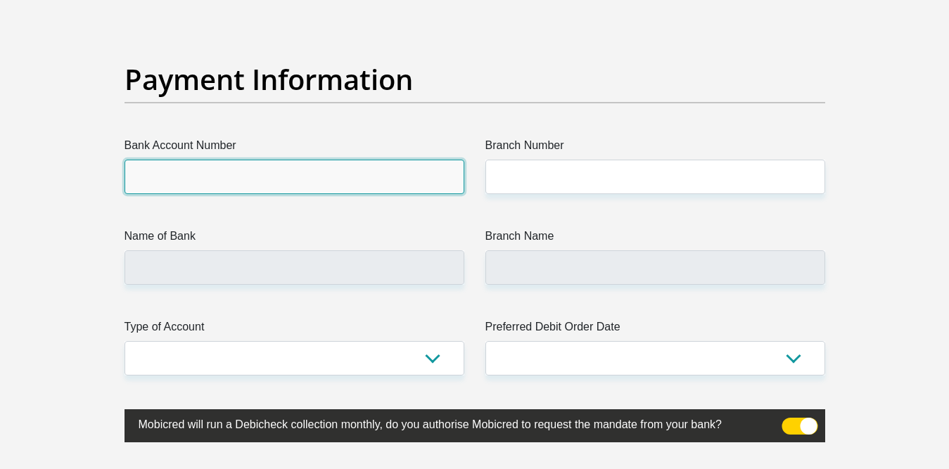
scroll to position [3202, 0]
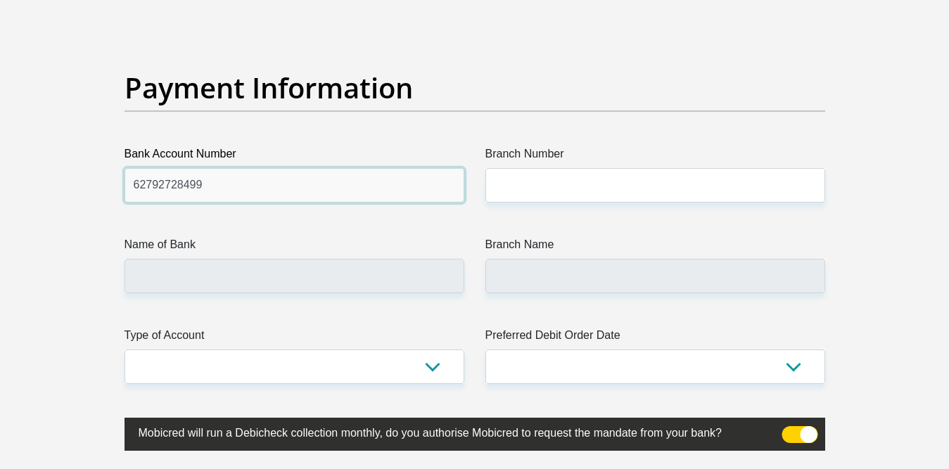
type input "62792728499"
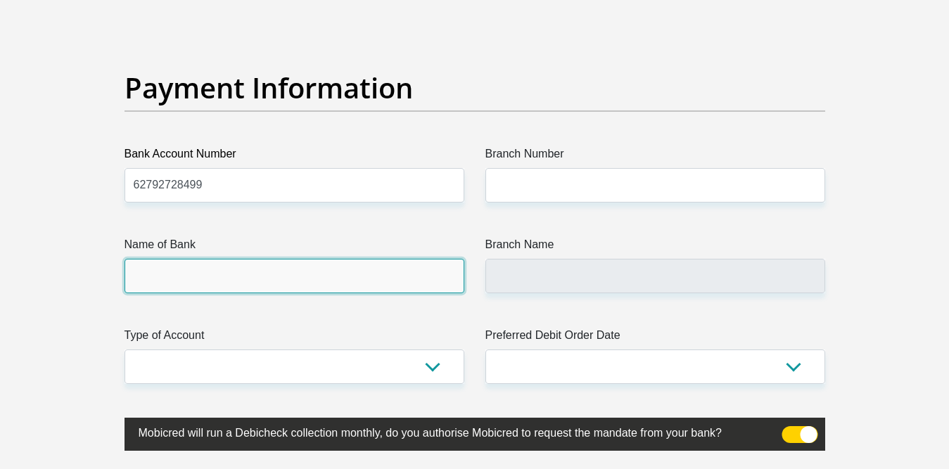
click at [302, 268] on input "Name of Bank" at bounding box center [295, 276] width 340 height 34
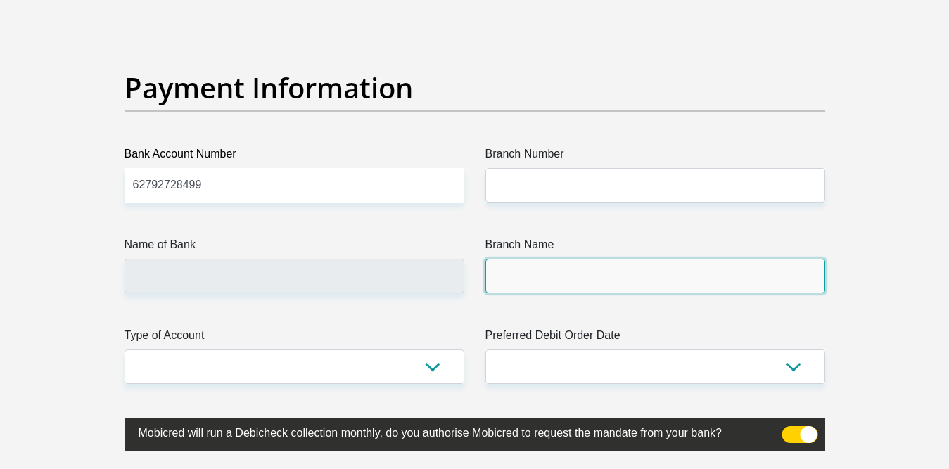
click at [572, 284] on input "Branch Name" at bounding box center [656, 276] width 340 height 34
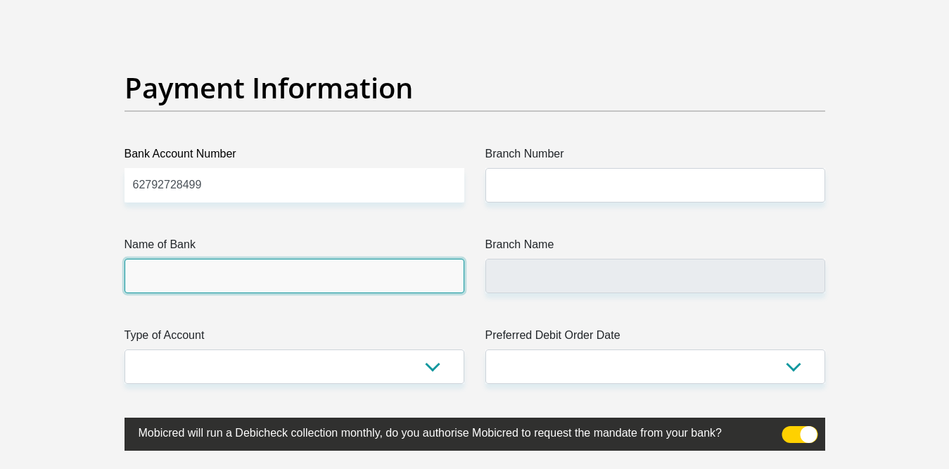
click at [310, 281] on input "Name of Bank" at bounding box center [295, 276] width 340 height 34
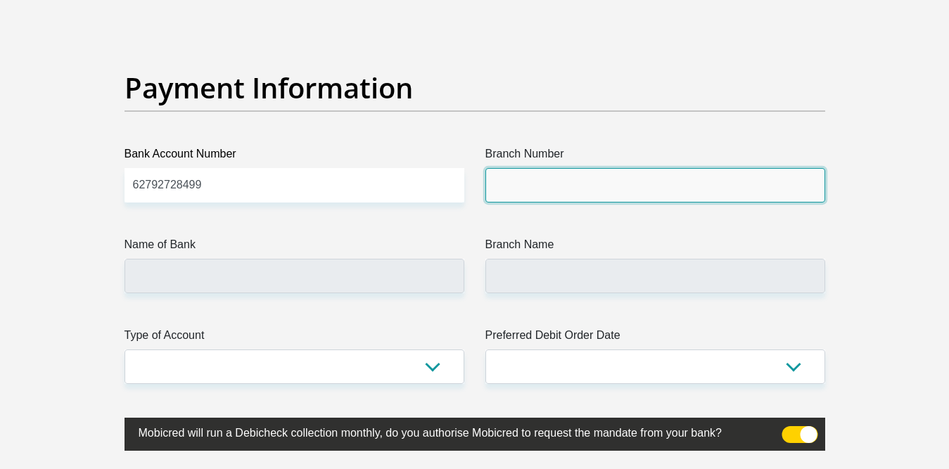
click at [562, 170] on input "Branch Number" at bounding box center [656, 185] width 340 height 34
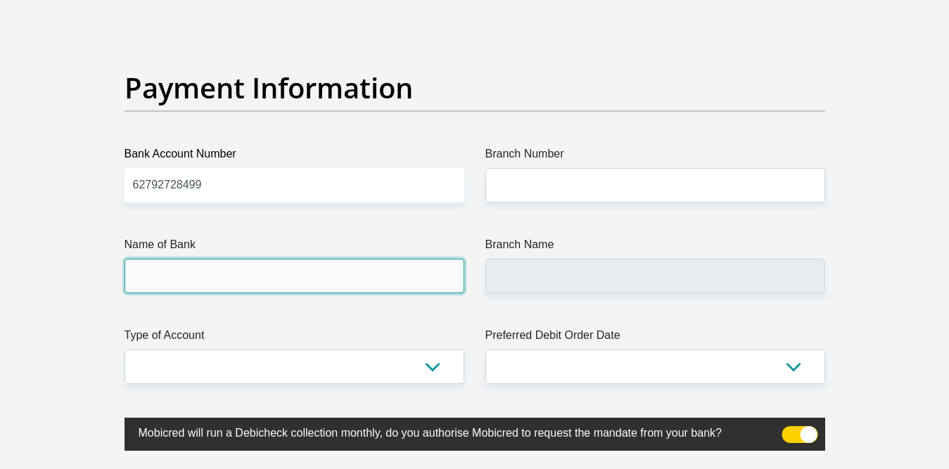
click at [368, 291] on input "Name of Bank" at bounding box center [295, 276] width 340 height 34
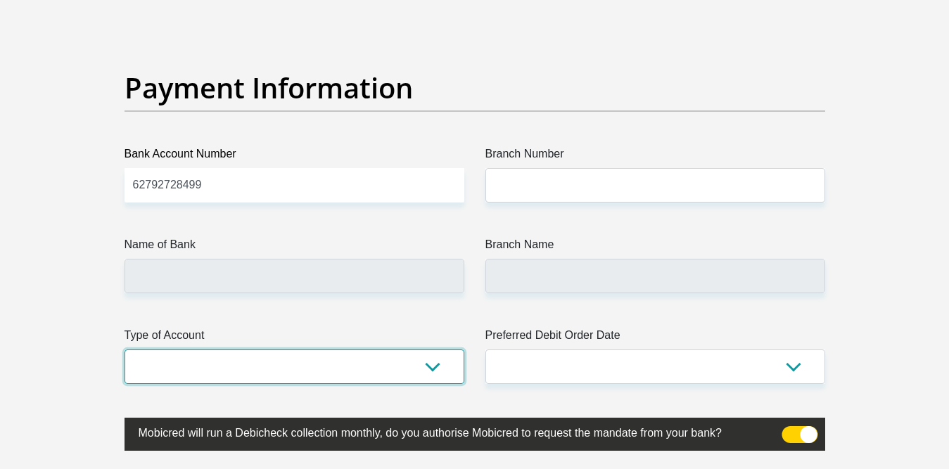
click at [434, 365] on select "Cheque Savings" at bounding box center [295, 367] width 340 height 34
select select "SAV"
click at [125, 350] on select "Cheque Savings" at bounding box center [295, 367] width 340 height 34
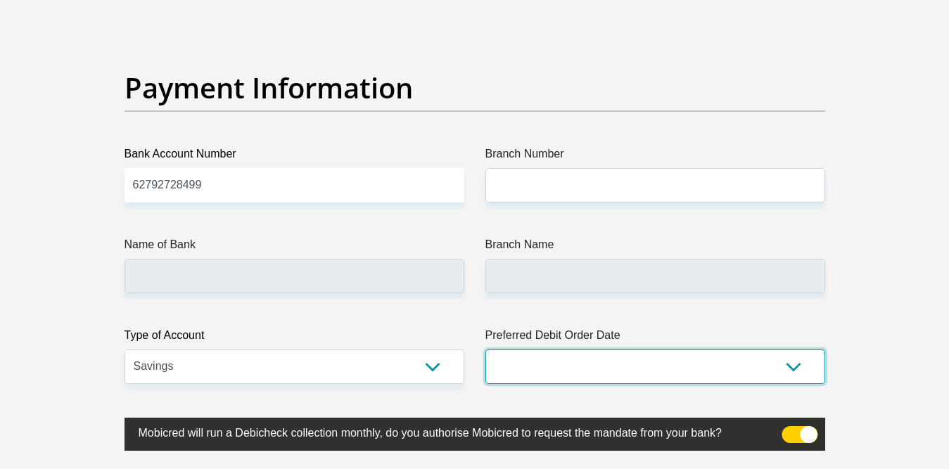
click at [528, 362] on select "1st 2nd 3rd 4th 5th 7th 18th 19th 20th 21st 22nd 23rd 24th 25th 26th 27th 28th …" at bounding box center [656, 367] width 340 height 34
select select "1"
click at [486, 350] on select "1st 2nd 3rd 4th 5th 7th 18th 19th 20th 21st 22nd 23rd 24th 25th 26th 27th 28th …" at bounding box center [656, 367] width 340 height 34
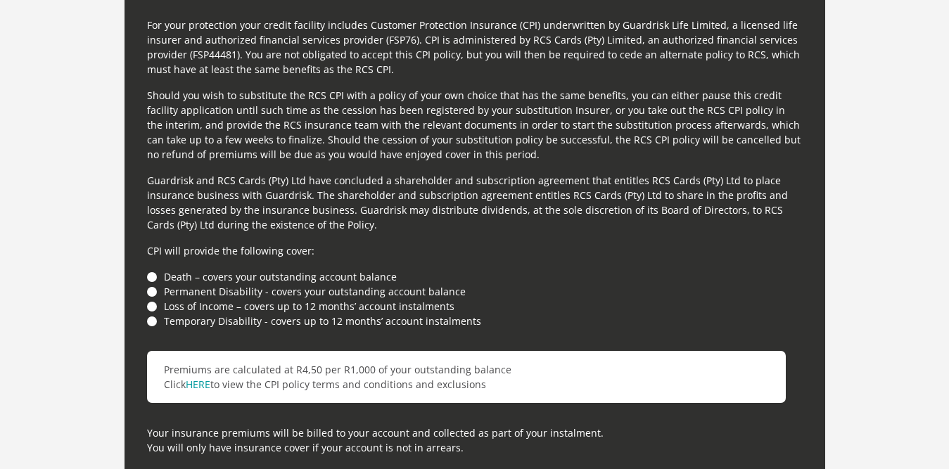
scroll to position [3811, 0]
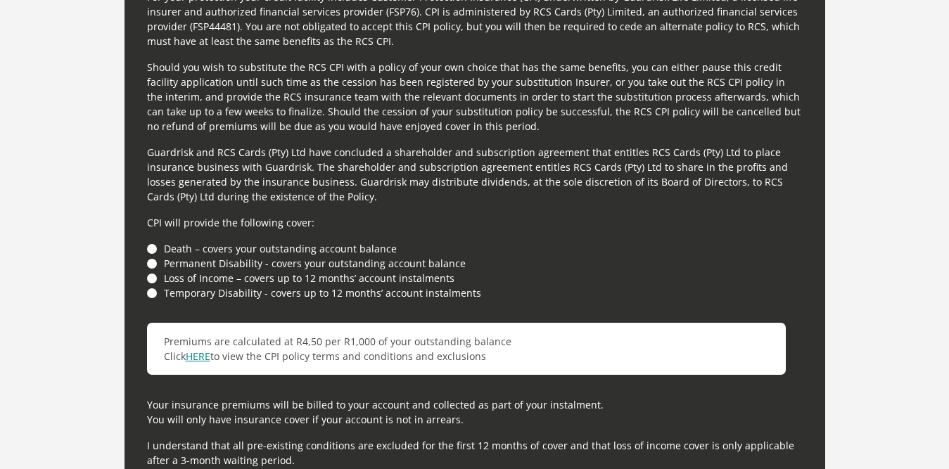
click at [203, 359] on link "HERE" at bounding box center [198, 356] width 25 height 13
click at [147, 249] on li "Death – covers your outstanding account balance" at bounding box center [475, 248] width 656 height 15
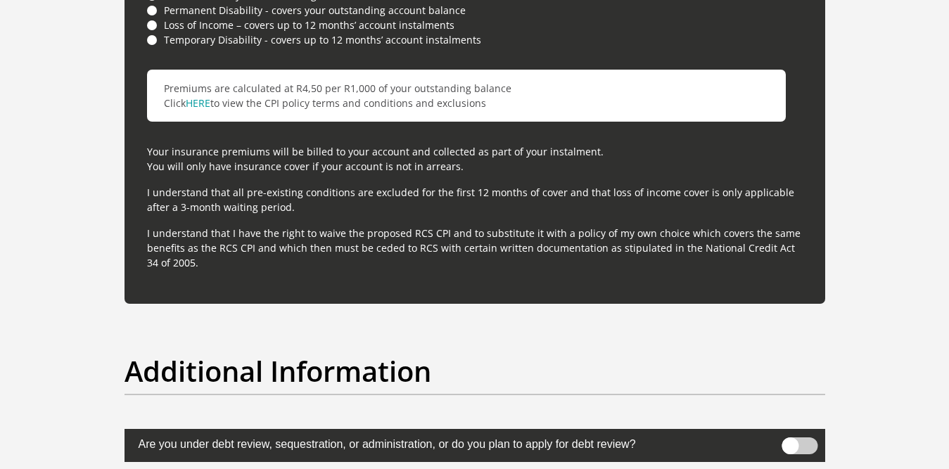
scroll to position [4206, 0]
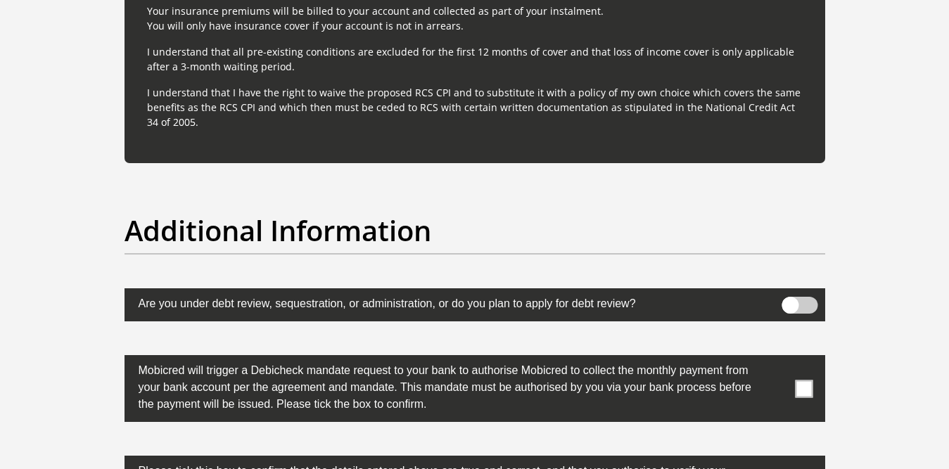
click at [805, 294] on label at bounding box center [475, 305] width 701 height 33
click at [790, 300] on input "checkbox" at bounding box center [790, 300] width 0 height 0
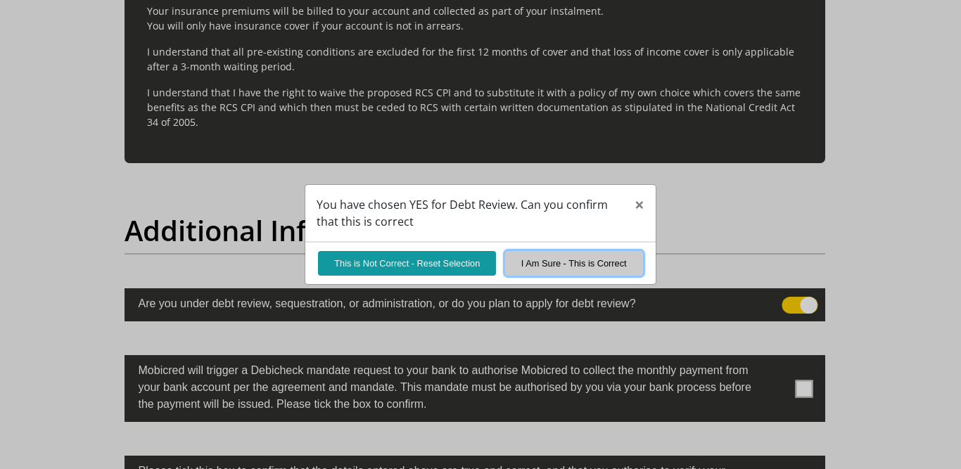
click at [521, 269] on button "I Am Sure - This is Correct" at bounding box center [574, 263] width 138 height 25
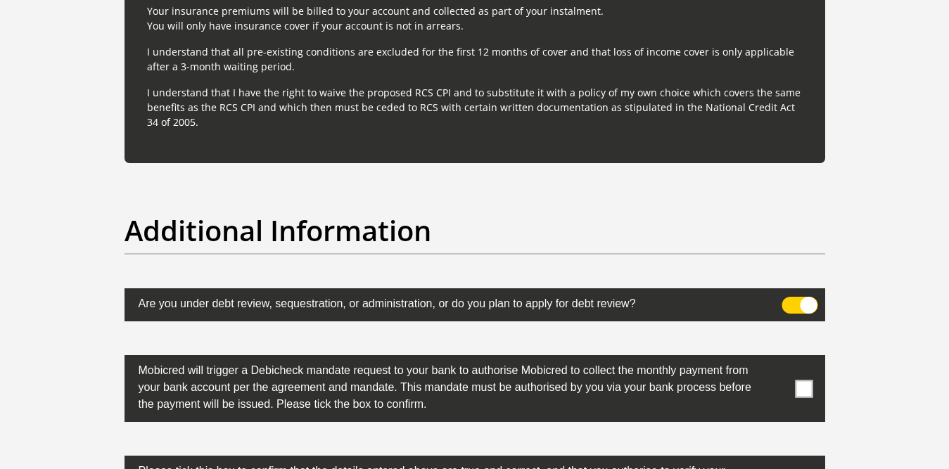
click at [806, 391] on span at bounding box center [804, 389] width 18 height 18
click at [776, 359] on input "checkbox" at bounding box center [776, 359] width 0 height 0
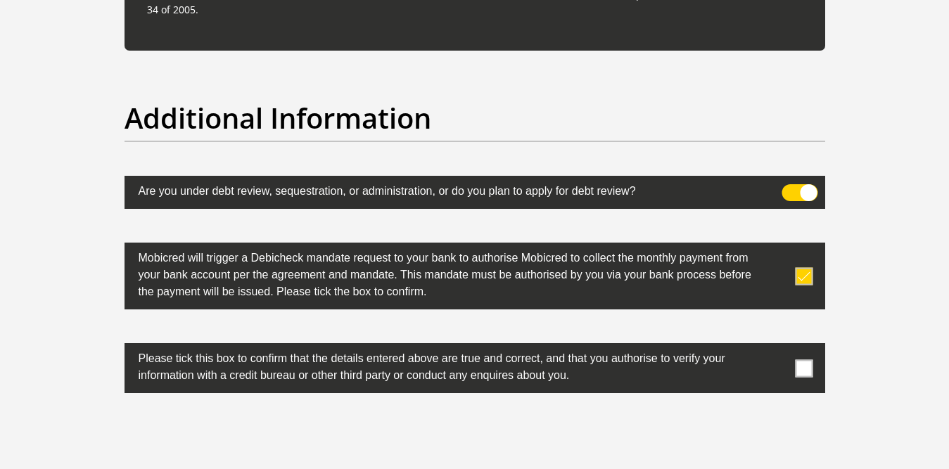
scroll to position [4346, 0]
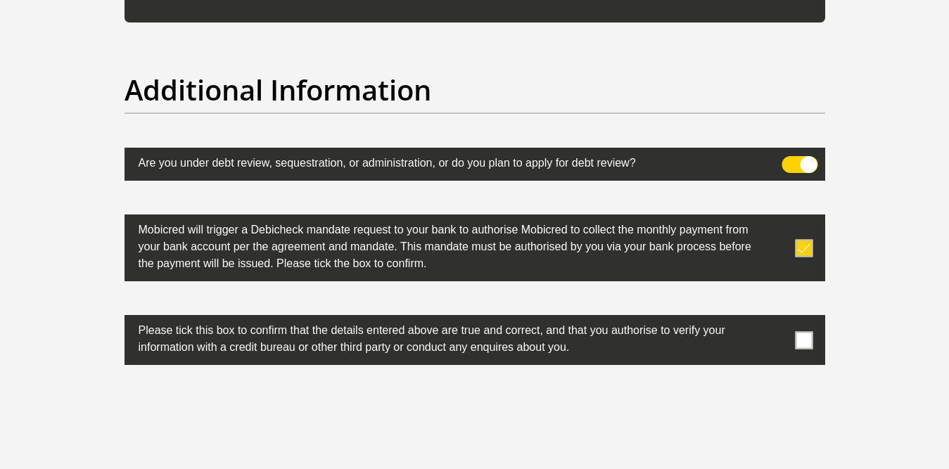
click at [799, 344] on span at bounding box center [804, 340] width 18 height 18
click at [776, 319] on input "checkbox" at bounding box center [776, 319] width 0 height 0
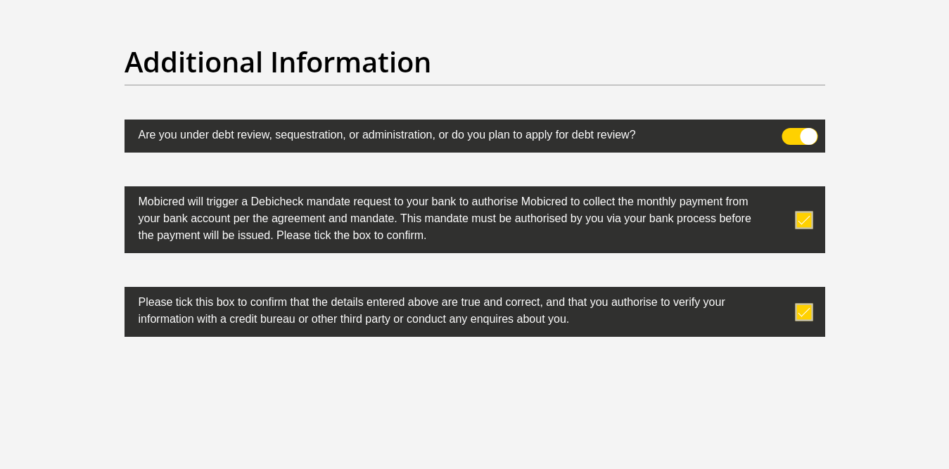
scroll to position [4580, 0]
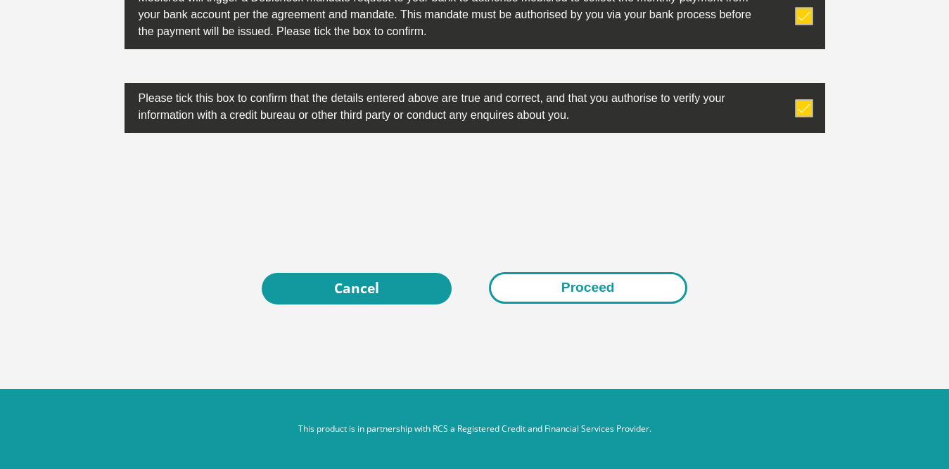
click at [649, 273] on button "Proceed" at bounding box center [588, 288] width 198 height 32
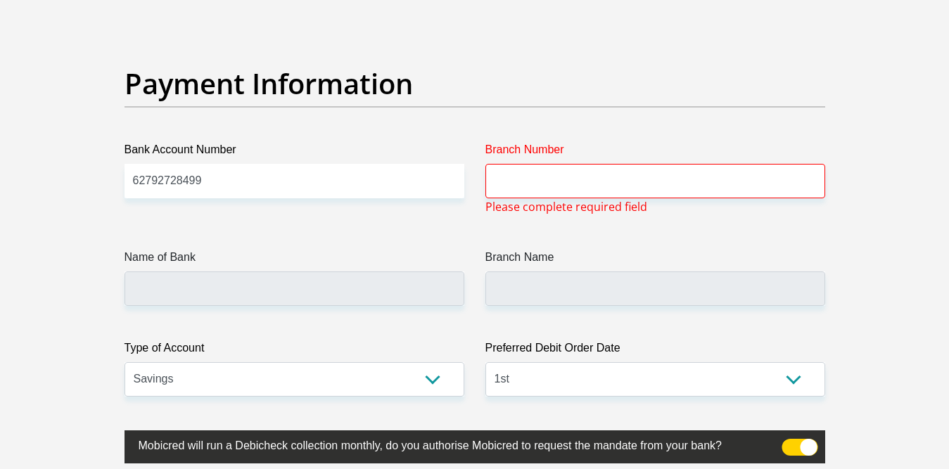
scroll to position [3193, 0]
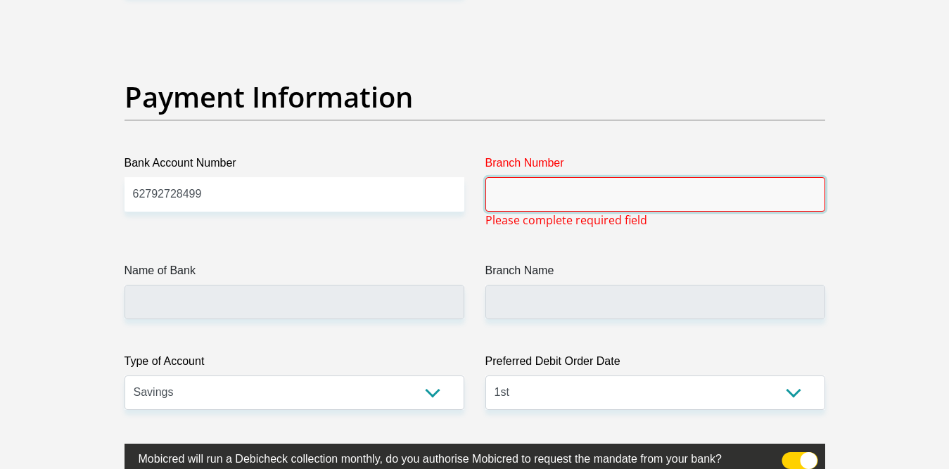
click at [597, 191] on input "Branch Number" at bounding box center [656, 194] width 340 height 34
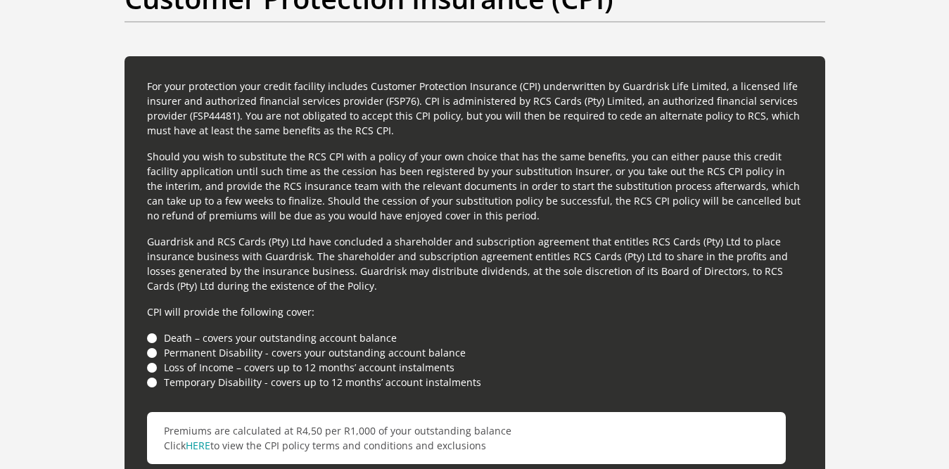
scroll to position [3328, 0]
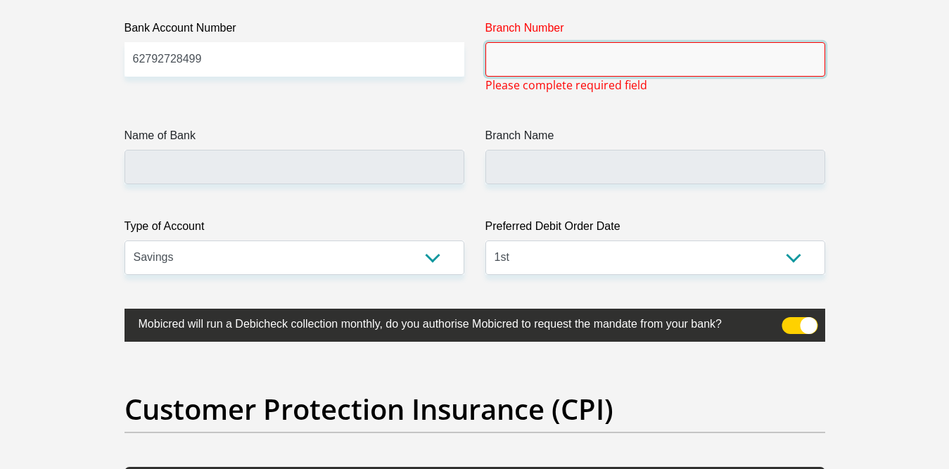
click at [804, 69] on input "Branch Number" at bounding box center [656, 59] width 340 height 34
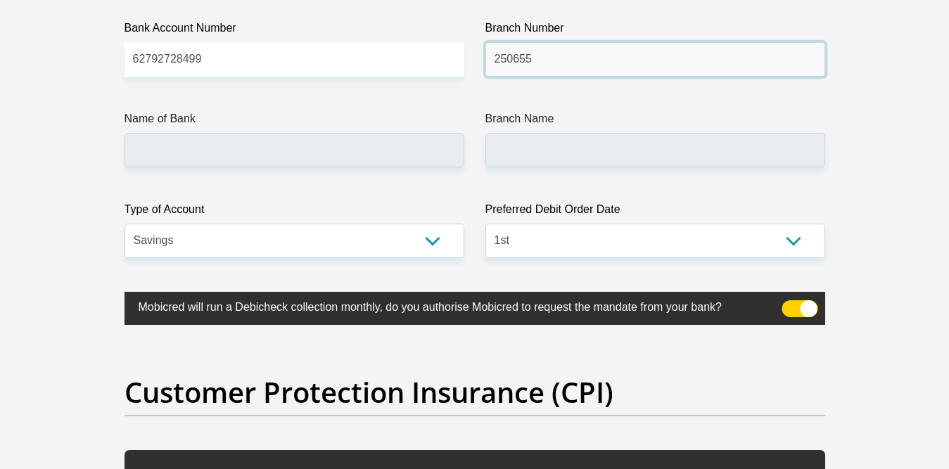
type input "250655"
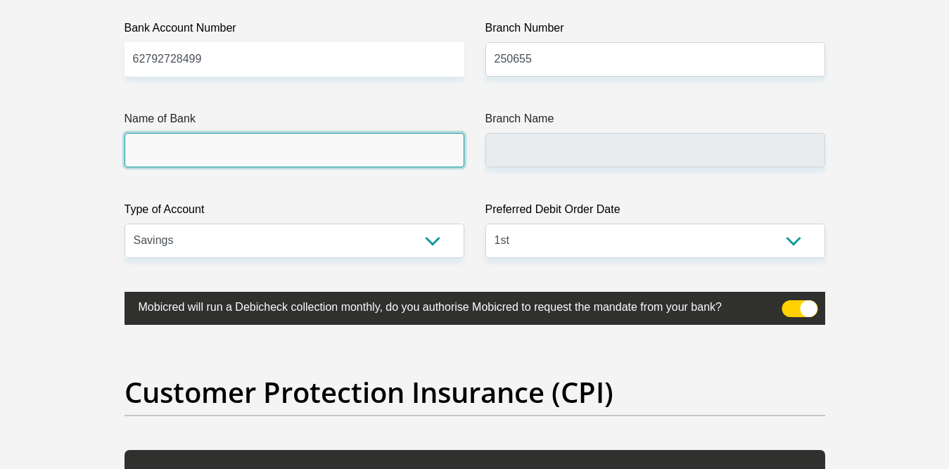
click at [439, 163] on input "Name of Bank" at bounding box center [295, 150] width 340 height 34
type input "FIRSTRAND BANK"
type input "BRANCH 560"
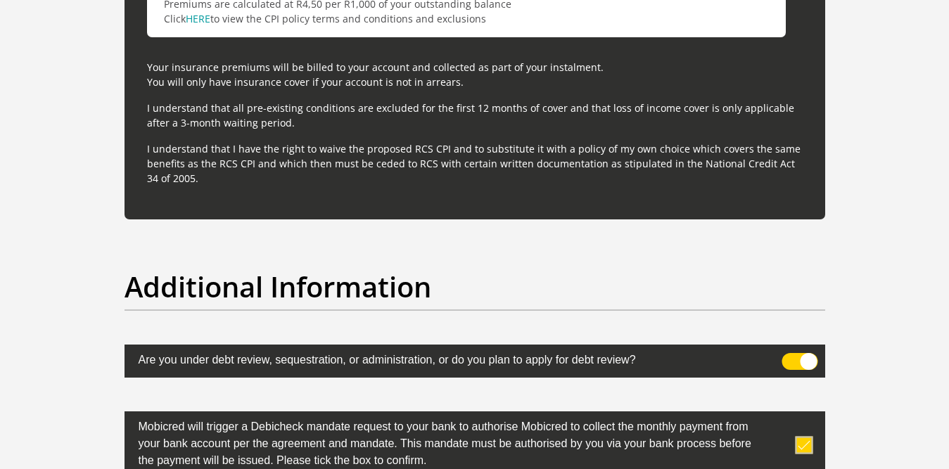
scroll to position [4560, 0]
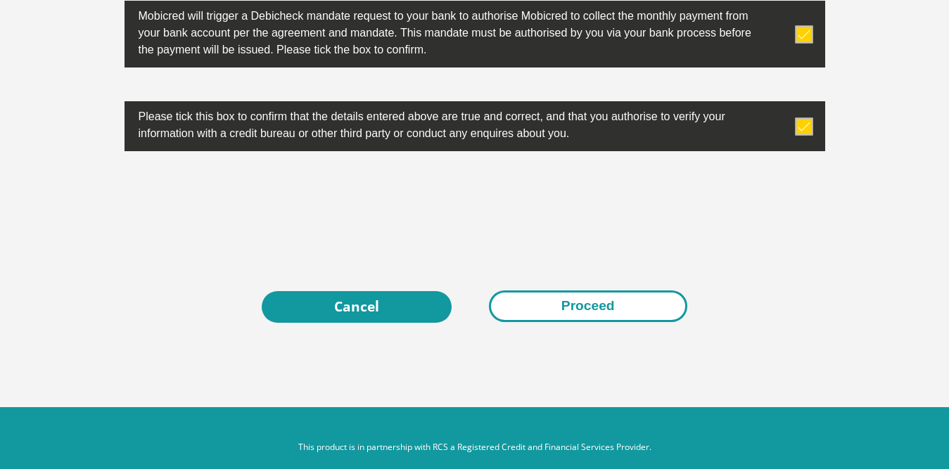
click at [524, 317] on button "Proceed" at bounding box center [588, 307] width 198 height 32
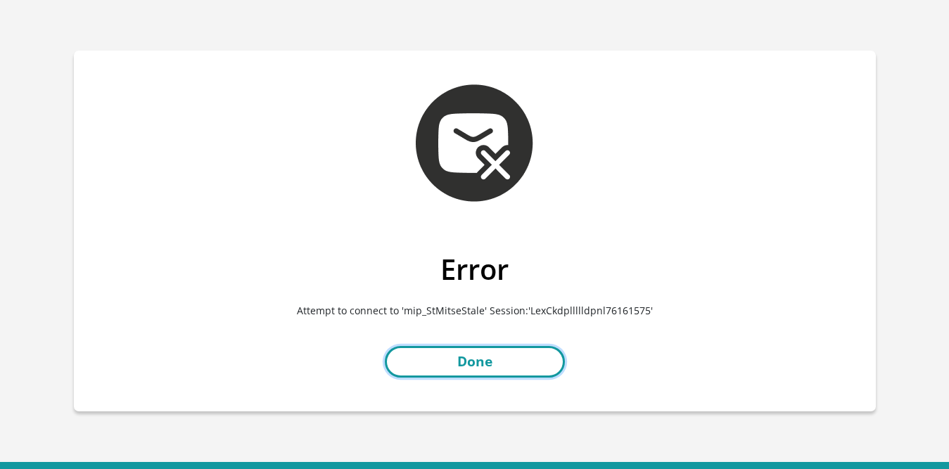
click at [481, 370] on link "Done" at bounding box center [475, 362] width 180 height 32
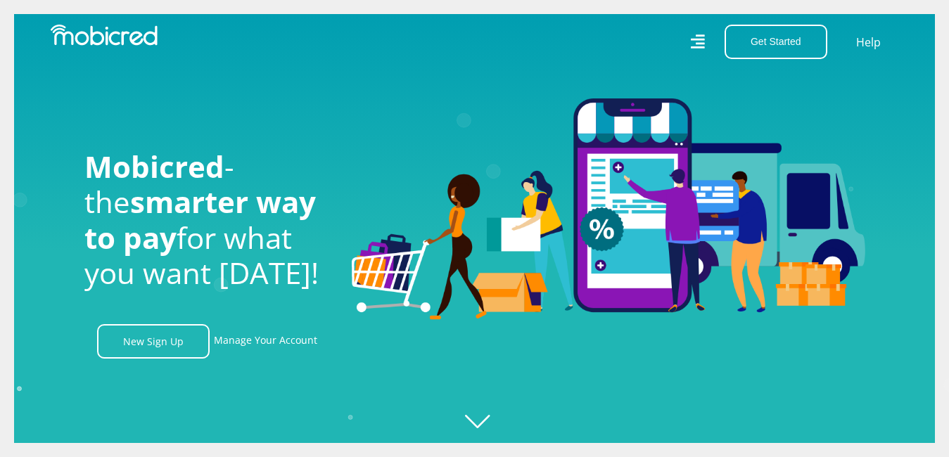
scroll to position [0, 1003]
click at [478, 423] on icon "Created with [PERSON_NAME] 2.3.0" at bounding box center [488, 228] width 949 height 457
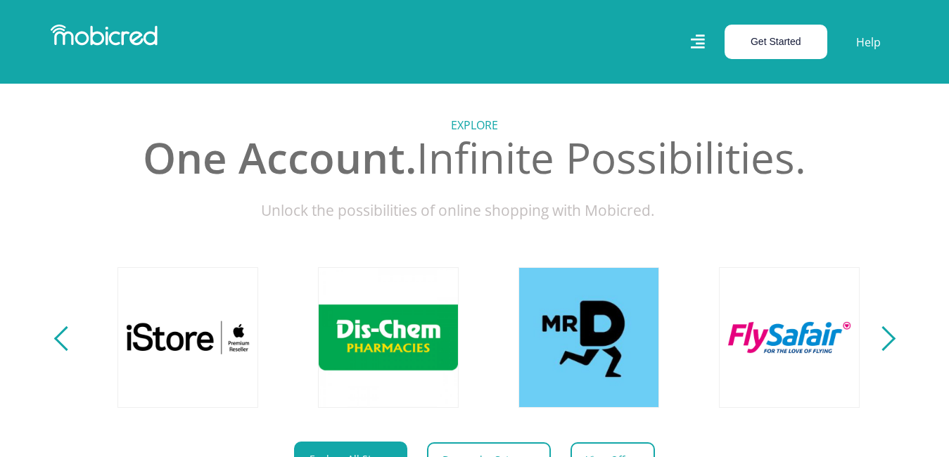
scroll to position [0, 1605]
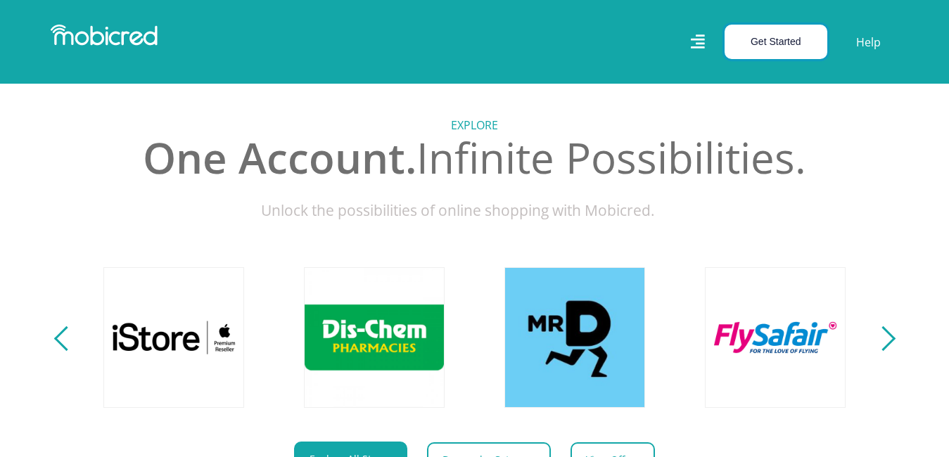
click at [785, 37] on button "Get Started" at bounding box center [776, 42] width 103 height 34
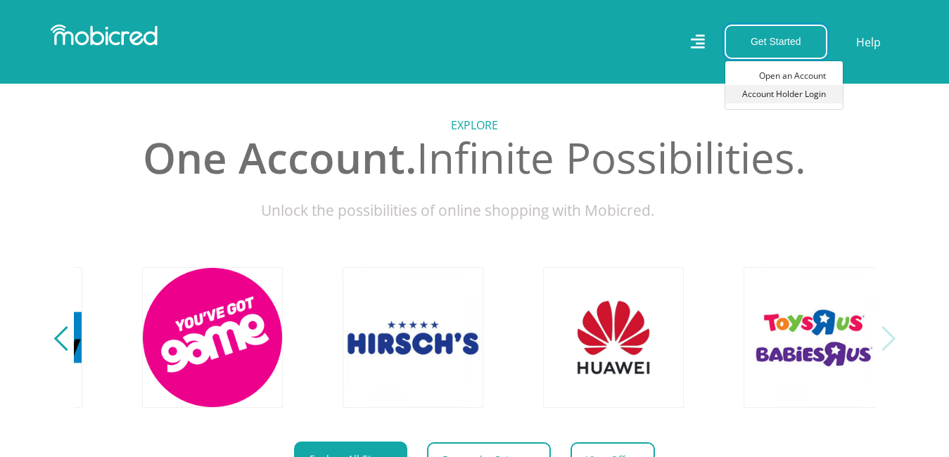
scroll to position [0, 3209]
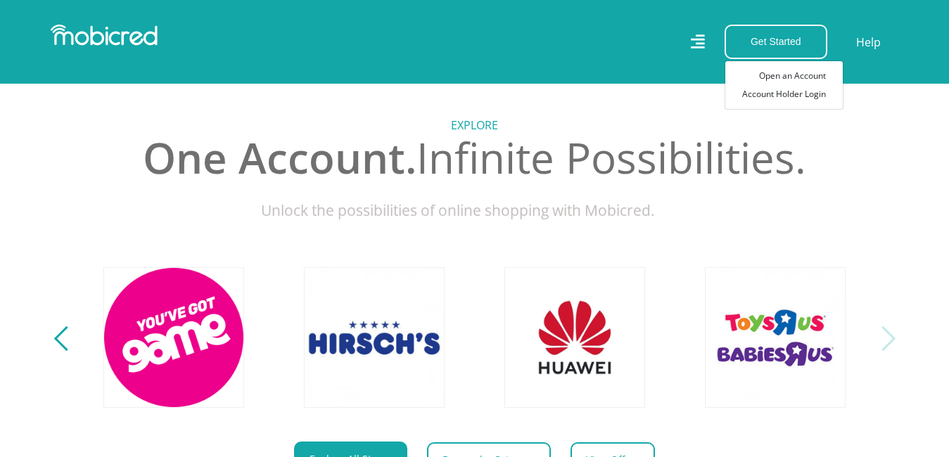
click at [884, 351] on div "Next" at bounding box center [883, 339] width 25 height 25
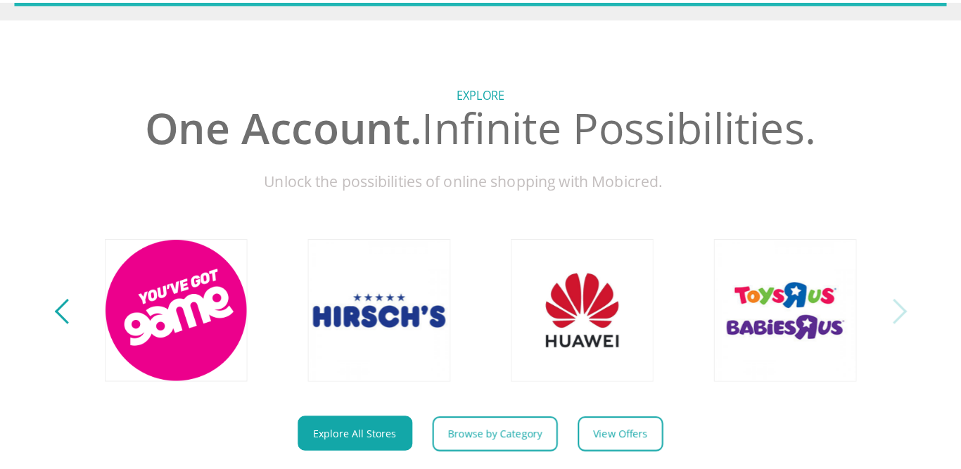
scroll to position [0, 0]
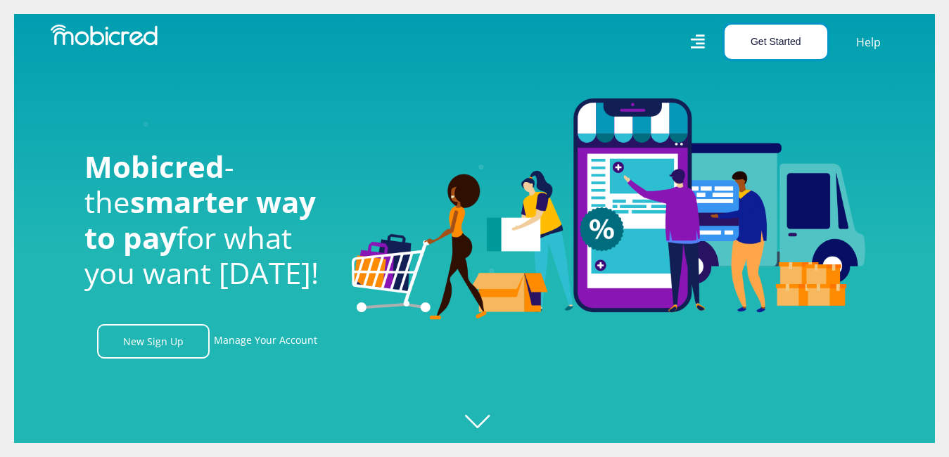
click at [756, 49] on button "Get Started" at bounding box center [776, 42] width 103 height 34
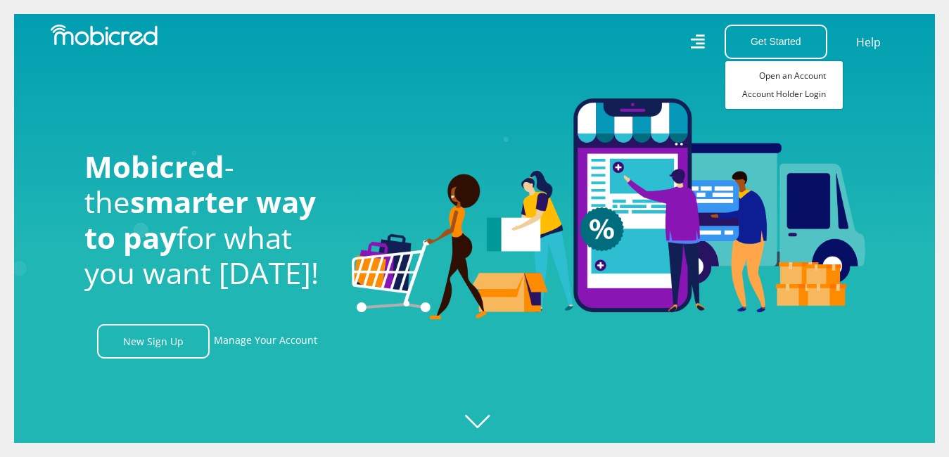
click at [697, 43] on icon at bounding box center [698, 41] width 14 height 14
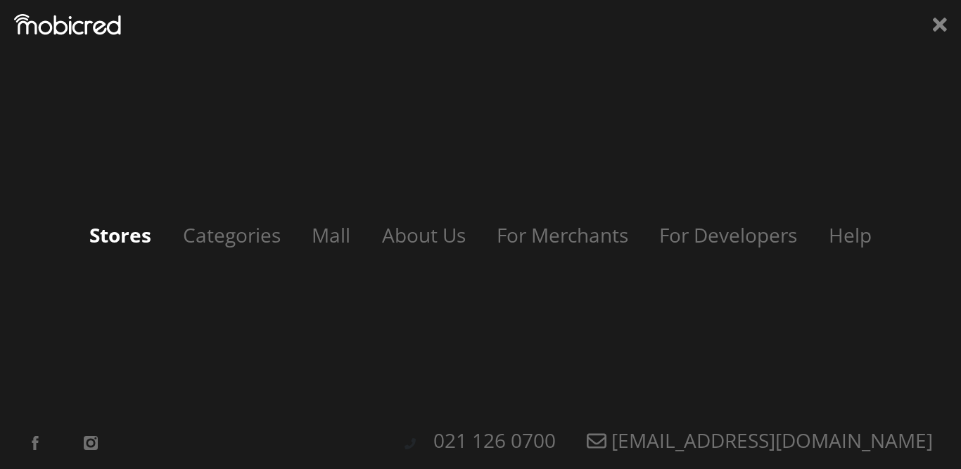
click at [158, 232] on link "Stores" at bounding box center [120, 235] width 90 height 27
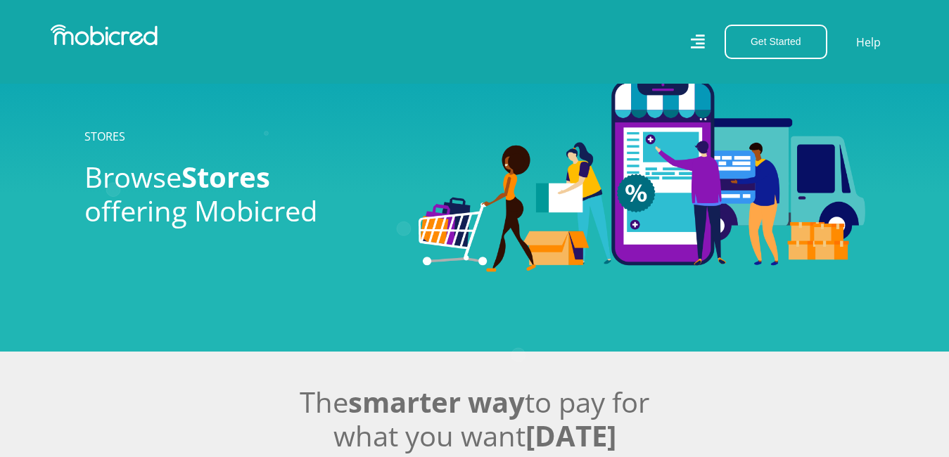
scroll to position [400, 0]
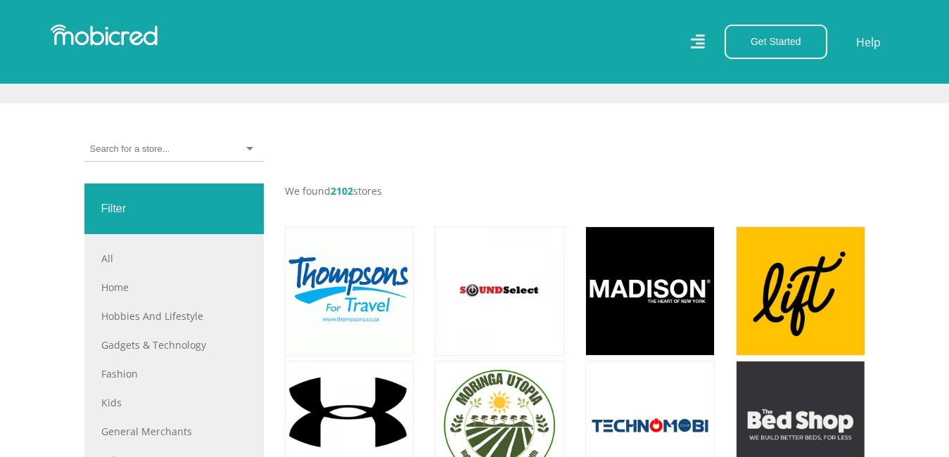
click at [225, 154] on div at bounding box center [173, 149] width 179 height 25
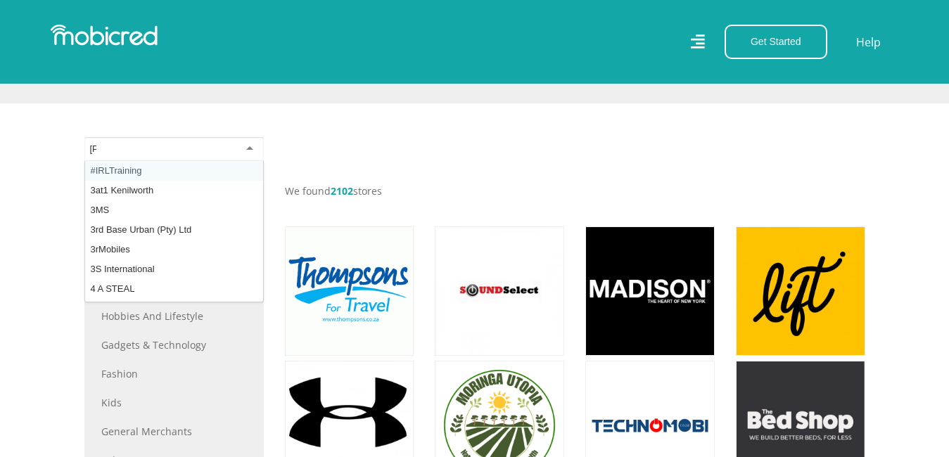
type input "samsu"
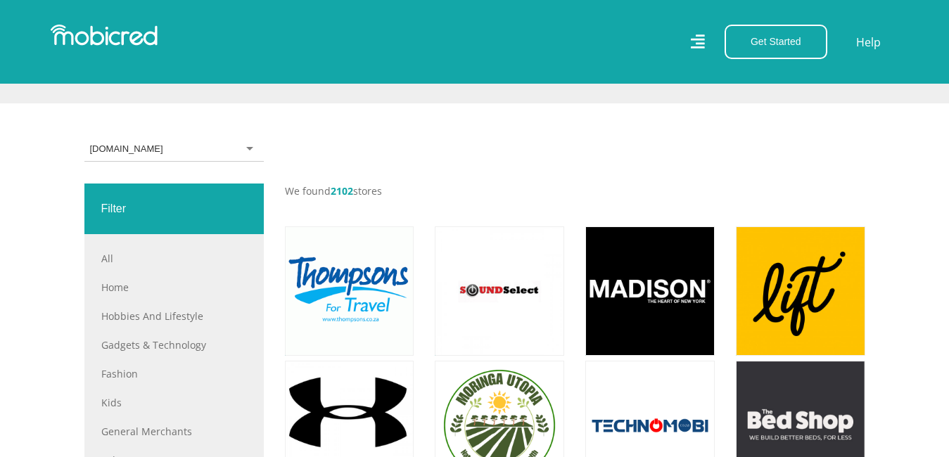
click at [201, 170] on div "Samsung.com Samsung.com #IRLTraining 3at1 Kenilworth 3MS 3rd Base Urban (Pty) L…" at bounding box center [174, 160] width 201 height 46
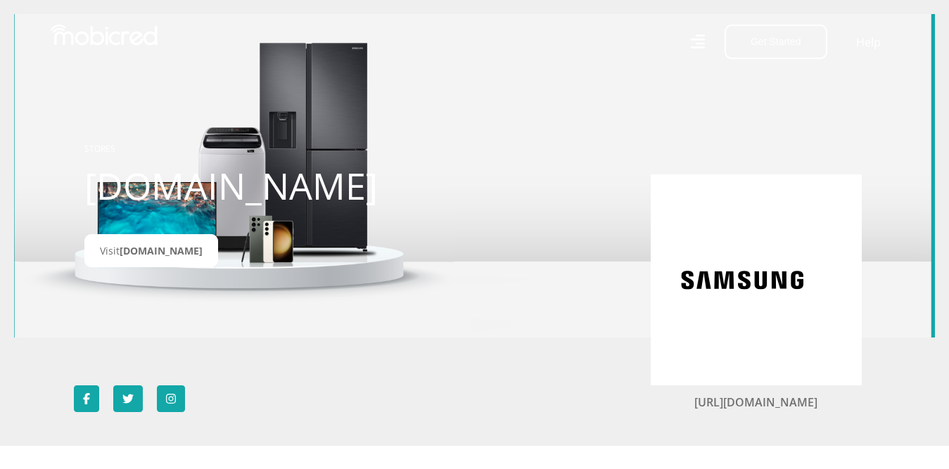
click at [812, 281] on img at bounding box center [742, 280] width 141 height 141
